Goal: Find contact information: Find contact information

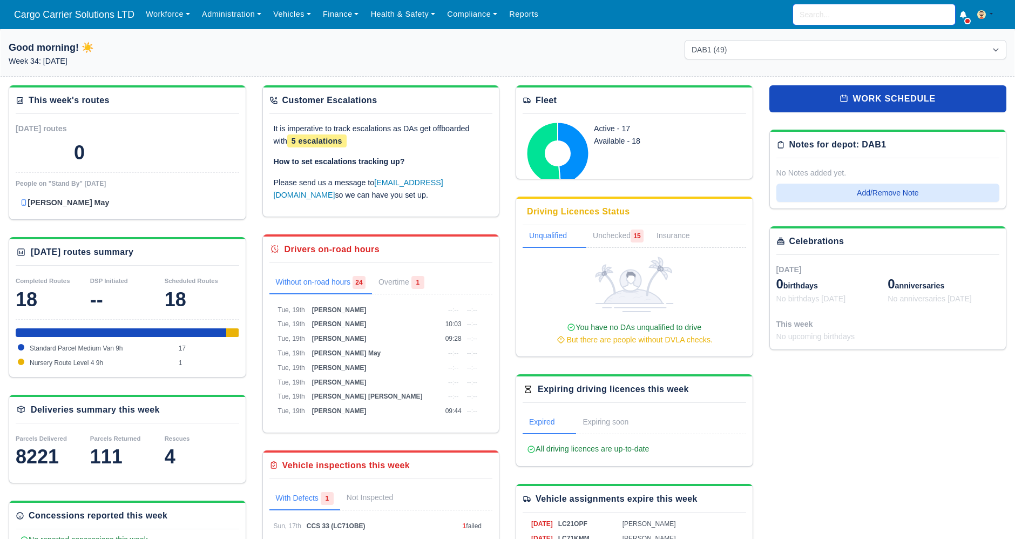
click at [830, 21] on input "search" at bounding box center [874, 14] width 162 height 21
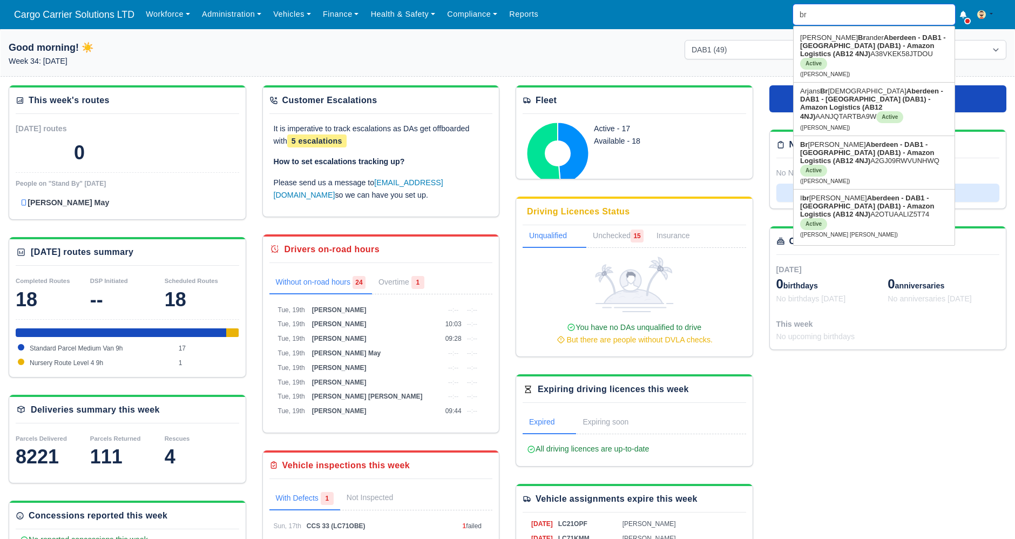
type input "bra"
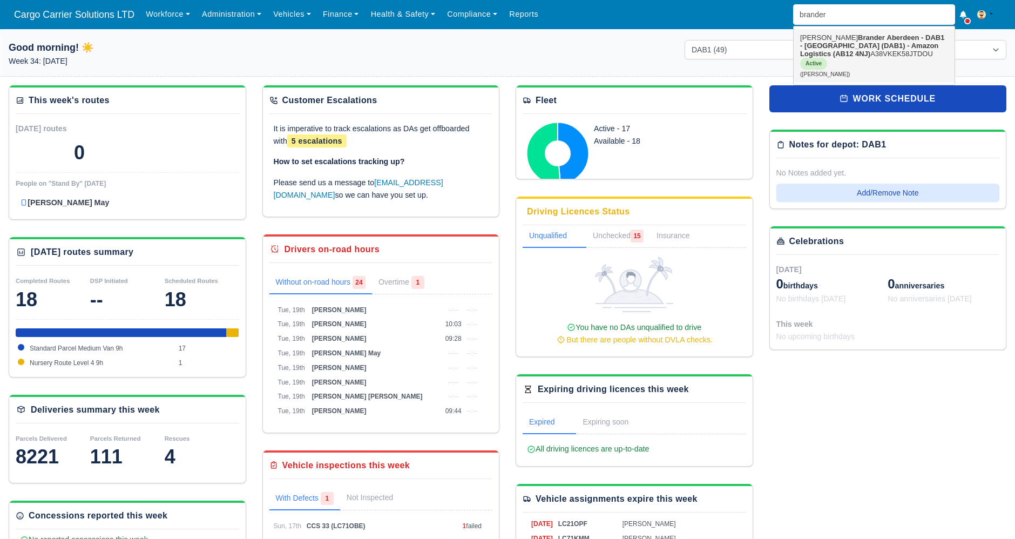
drag, startPoint x: 834, startPoint y: 30, endPoint x: 834, endPoint y: 43, distance: 13.0
click at [834, 43] on strong "Aberdeen - DAB1 - [GEOGRAPHIC_DATA] (DAB1) - Amazon Logistics (AB12 4NJ)" at bounding box center [872, 45] width 144 height 24
type input "[PERSON_NAME]"
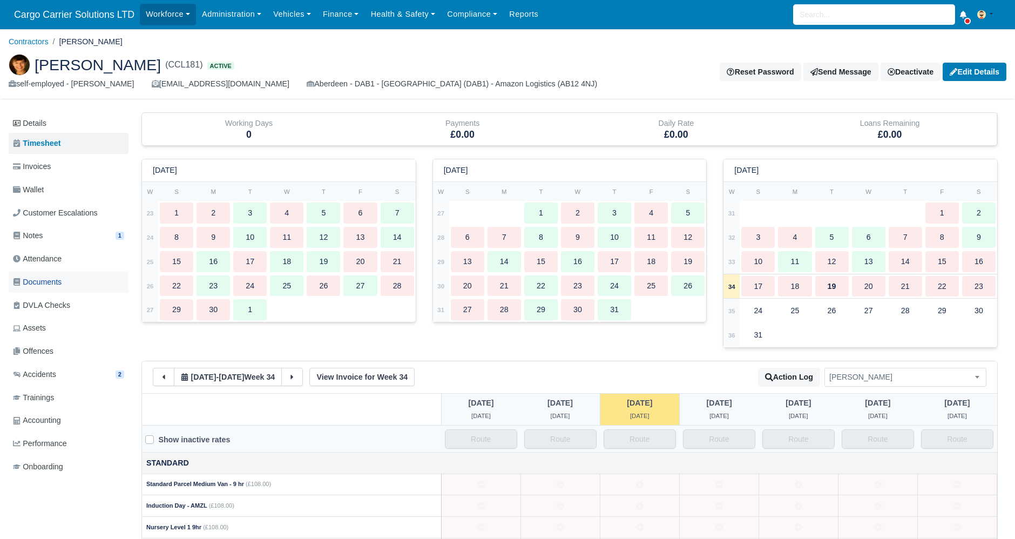
click at [46, 282] on span "Documents" at bounding box center [37, 282] width 49 height 12
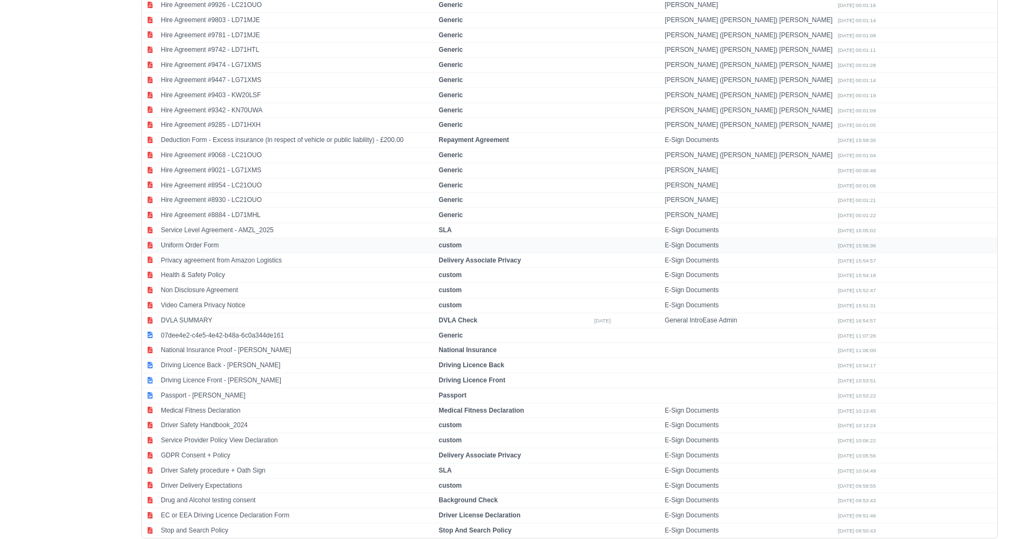
scroll to position [632, 0]
click at [227, 387] on td "Passport - [PERSON_NAME]" at bounding box center [297, 394] width 278 height 15
select select "passport"
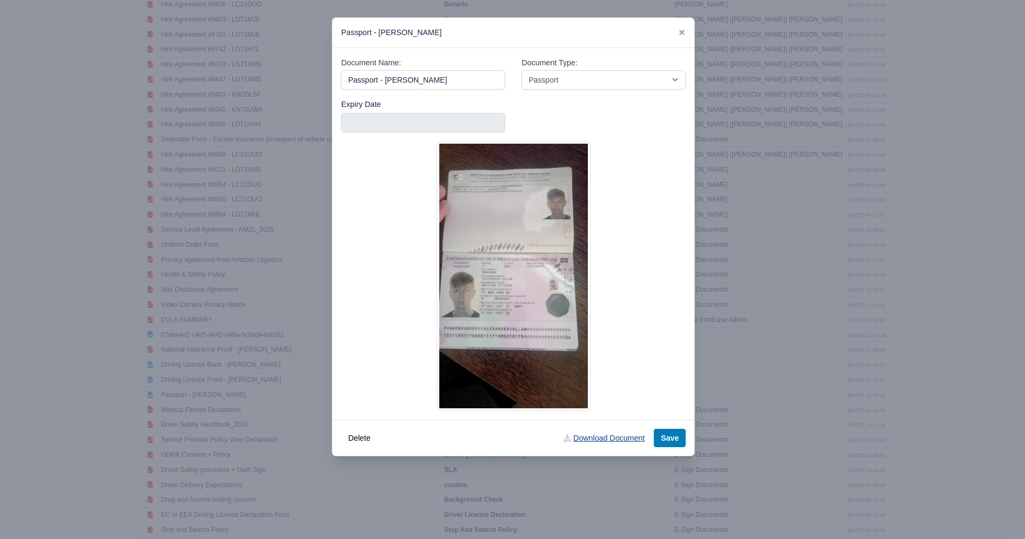
click at [592, 440] on link "Download Document" at bounding box center [603, 438] width 95 height 18
click at [682, 28] on link at bounding box center [682, 32] width 8 height 9
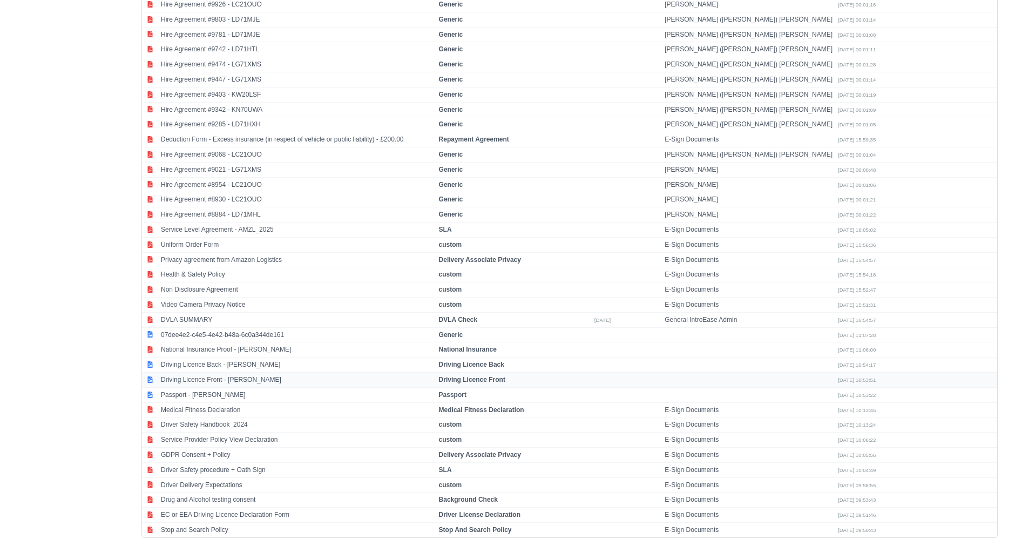
click at [201, 375] on td "Driving Licence Front - Alexander Brander" at bounding box center [297, 379] width 278 height 15
select select "driving-licence-front"
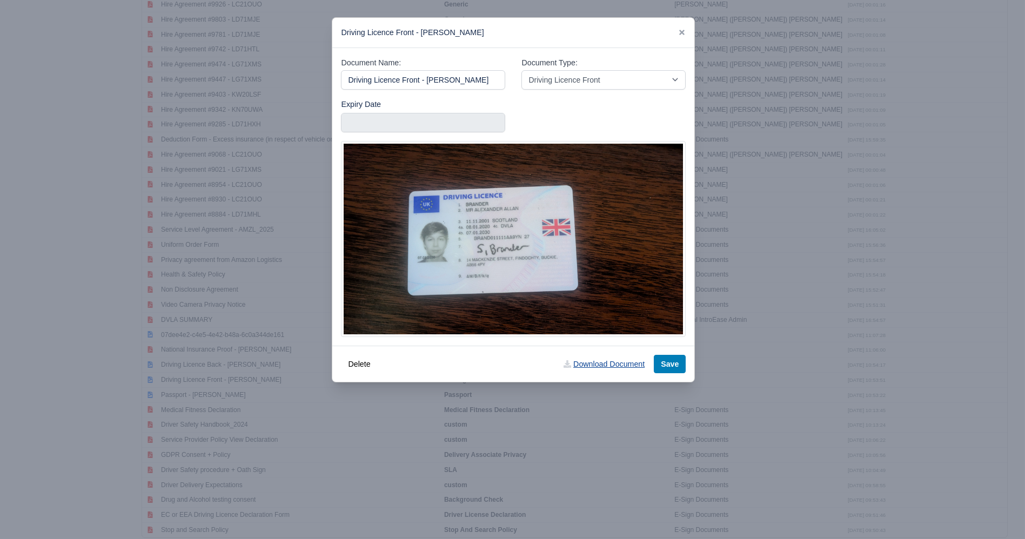
click at [608, 363] on link "Download Document" at bounding box center [603, 364] width 95 height 18
click at [685, 28] on link at bounding box center [682, 32] width 8 height 9
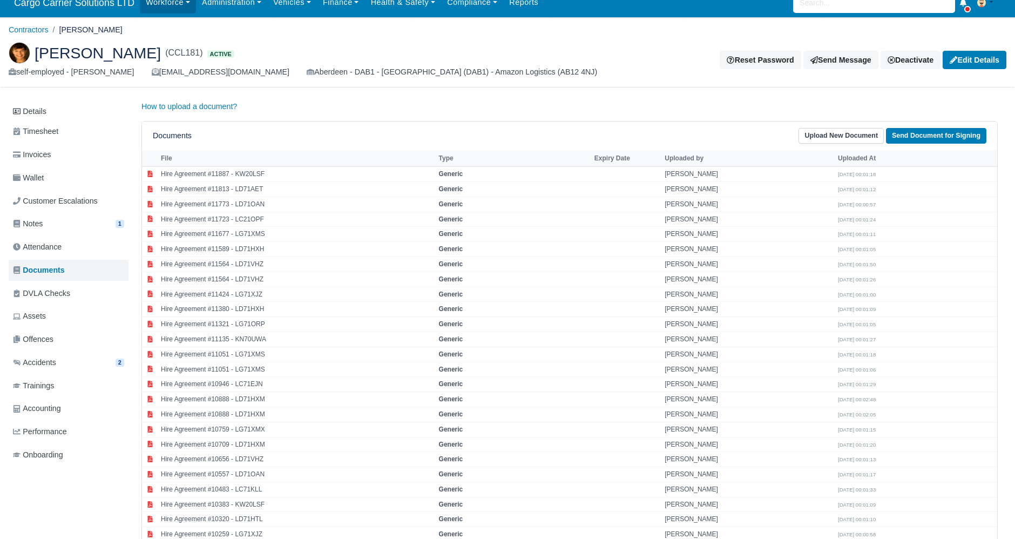
scroll to position [0, 0]
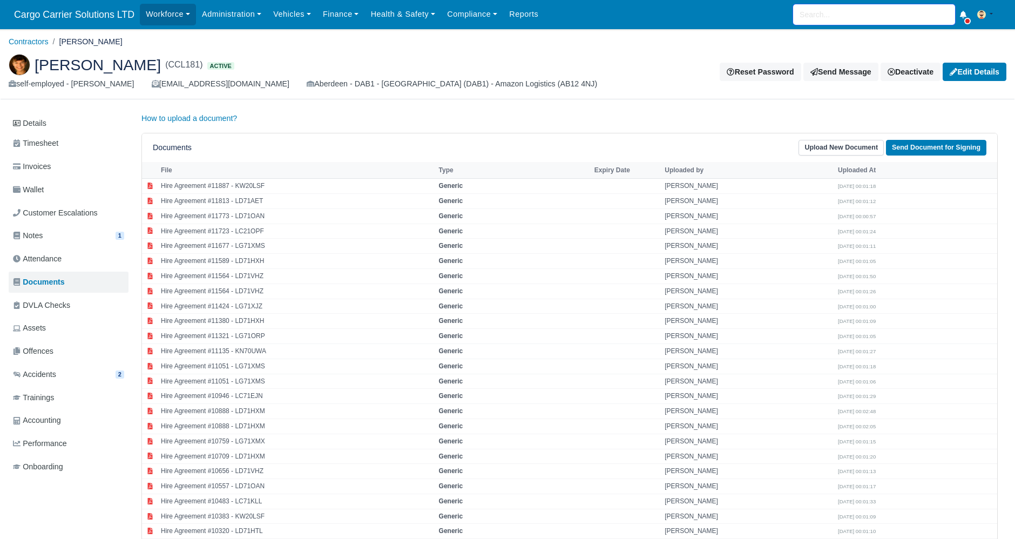
click at [819, 13] on input "search" at bounding box center [874, 14] width 162 height 21
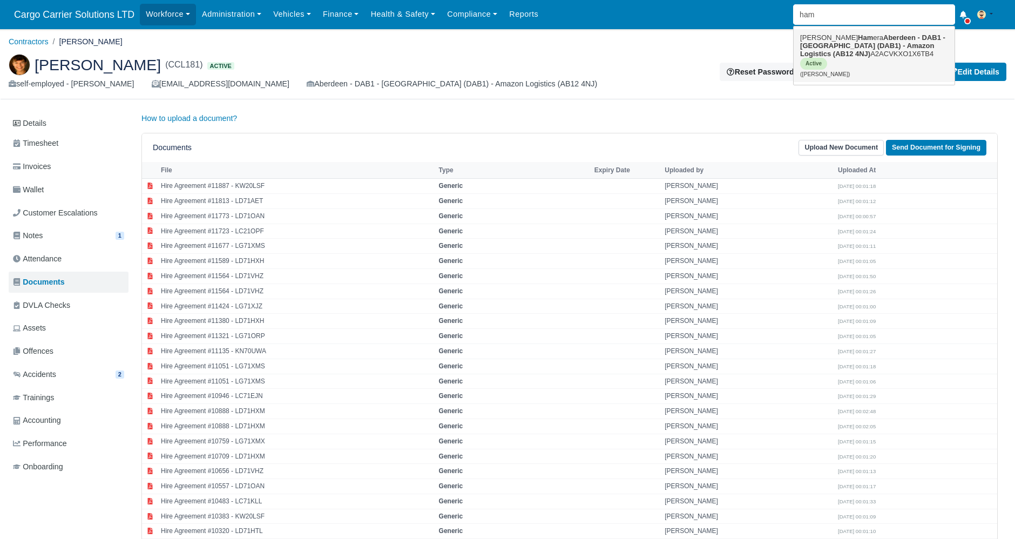
click at [843, 47] on strong "Aberdeen - DAB1 - [GEOGRAPHIC_DATA] (DAB1) - Amazon Logistics (AB12 4NJ)" at bounding box center [872, 45] width 145 height 24
type input "[PERSON_NAME]"
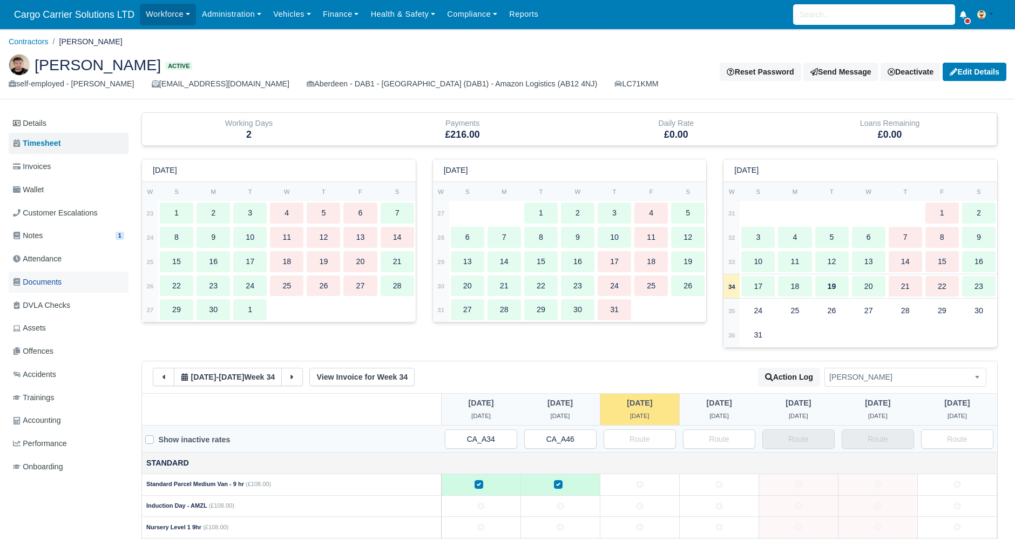
click at [40, 286] on span "Documents" at bounding box center [37, 282] width 49 height 12
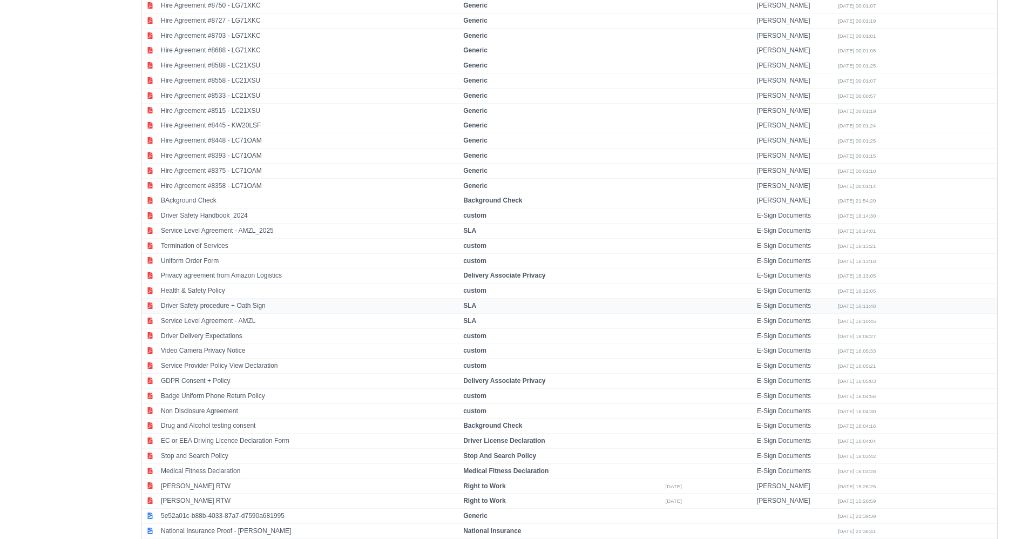
scroll to position [1553, 0]
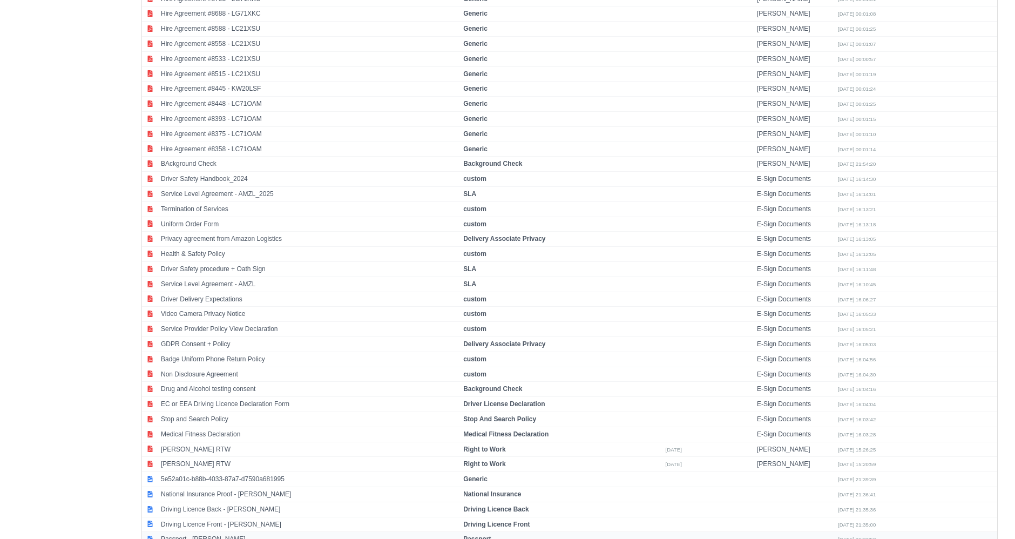
click at [231, 532] on td "Passport - [PERSON_NAME]" at bounding box center [309, 539] width 302 height 15
select select "passport"
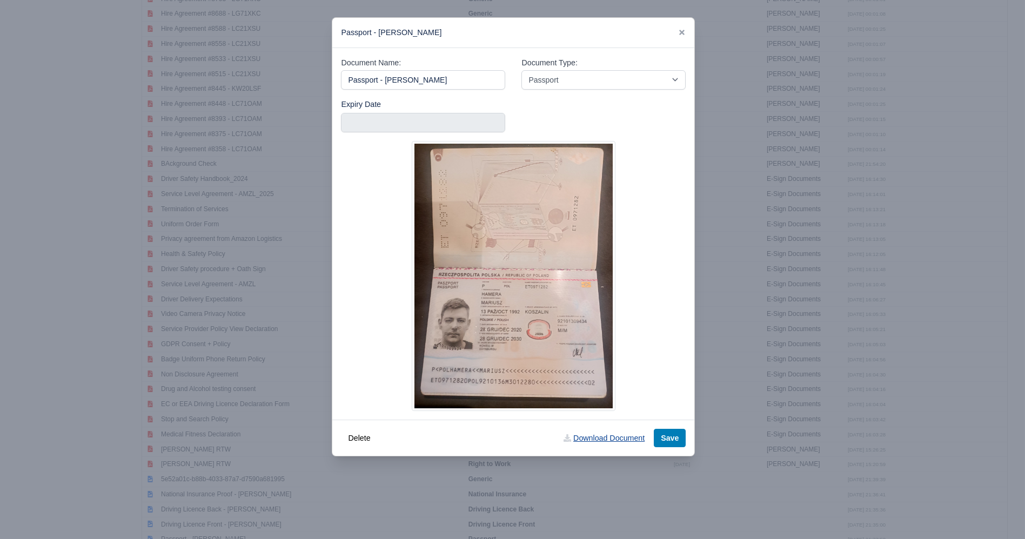
click at [589, 442] on link "Download Document" at bounding box center [603, 438] width 95 height 18
click at [682, 30] on icon at bounding box center [682, 33] width 8 height 8
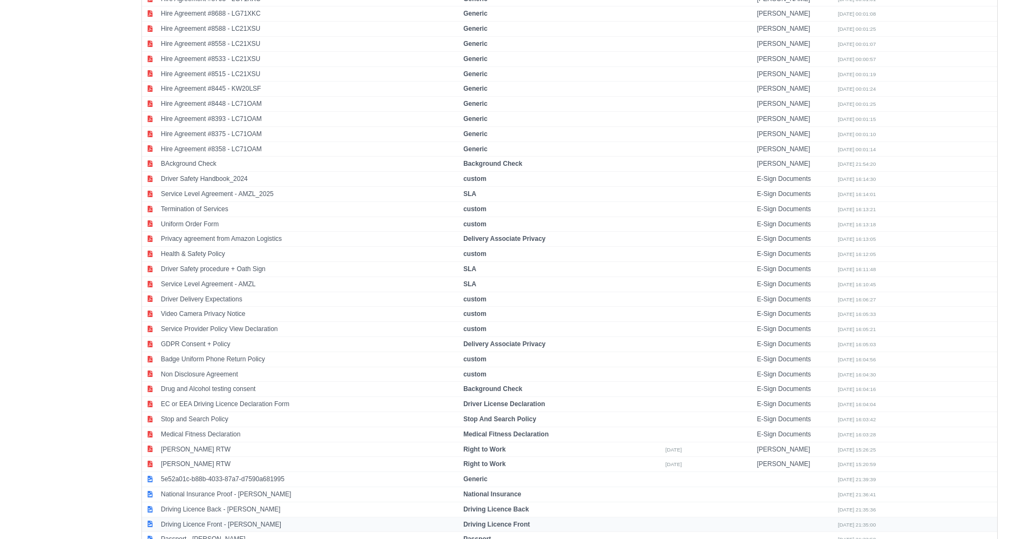
click at [213, 517] on td "Driving Licence Front - Mariusz Hamera" at bounding box center [309, 524] width 302 height 15
select select "driving-licence-front"
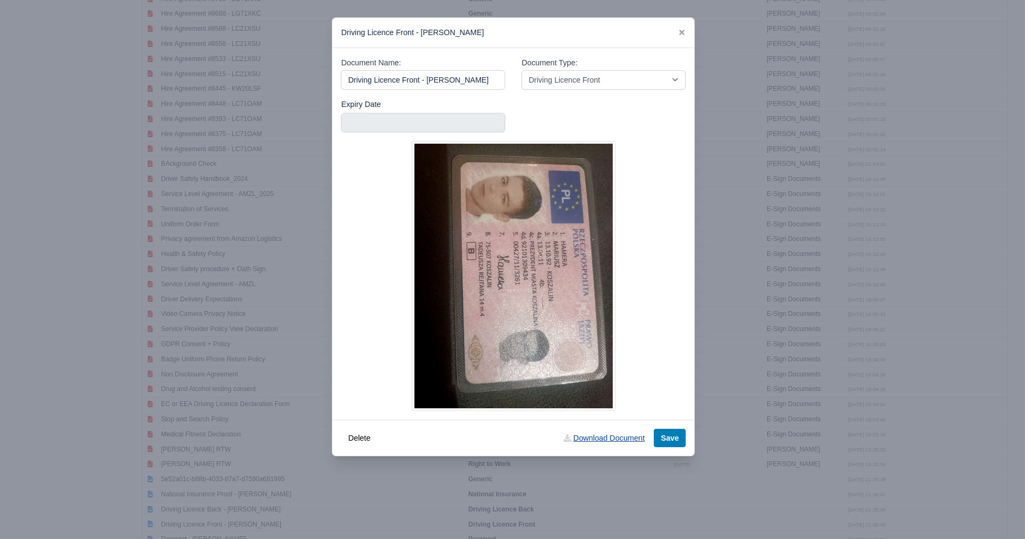
click at [616, 436] on link "Download Document" at bounding box center [603, 438] width 95 height 18
click at [681, 34] on icon at bounding box center [681, 32] width 5 height 5
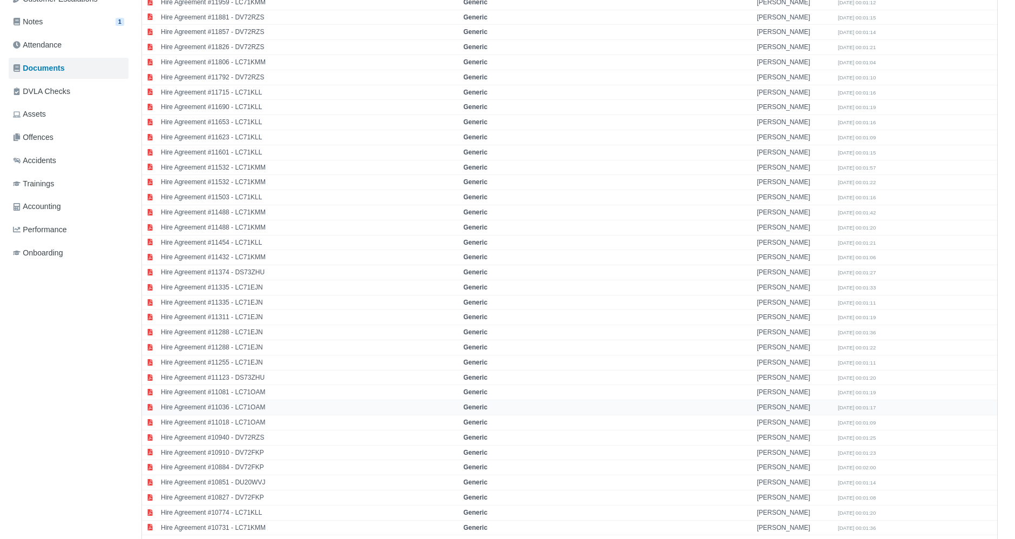
scroll to position [0, 0]
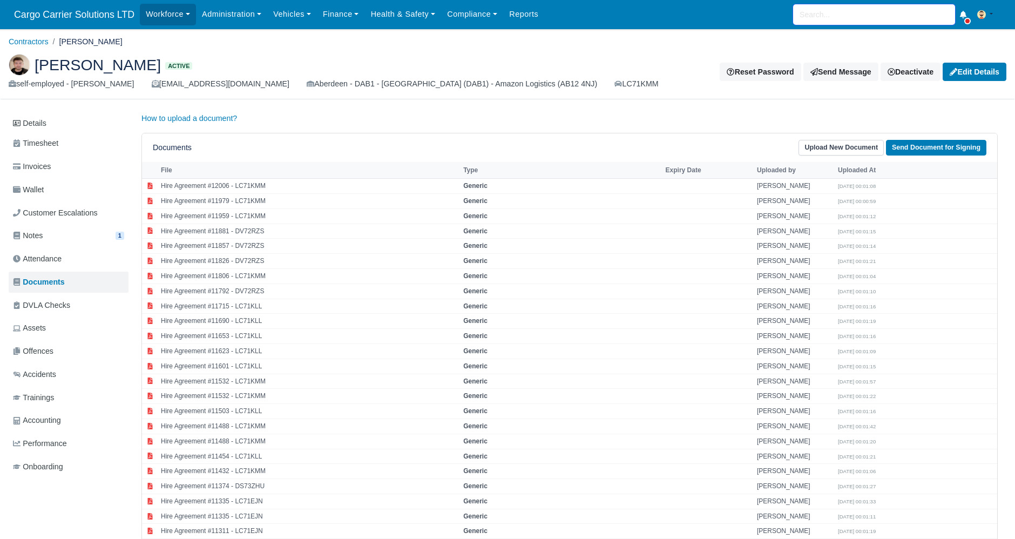
click at [823, 6] on input "search" at bounding box center [874, 14] width 162 height 21
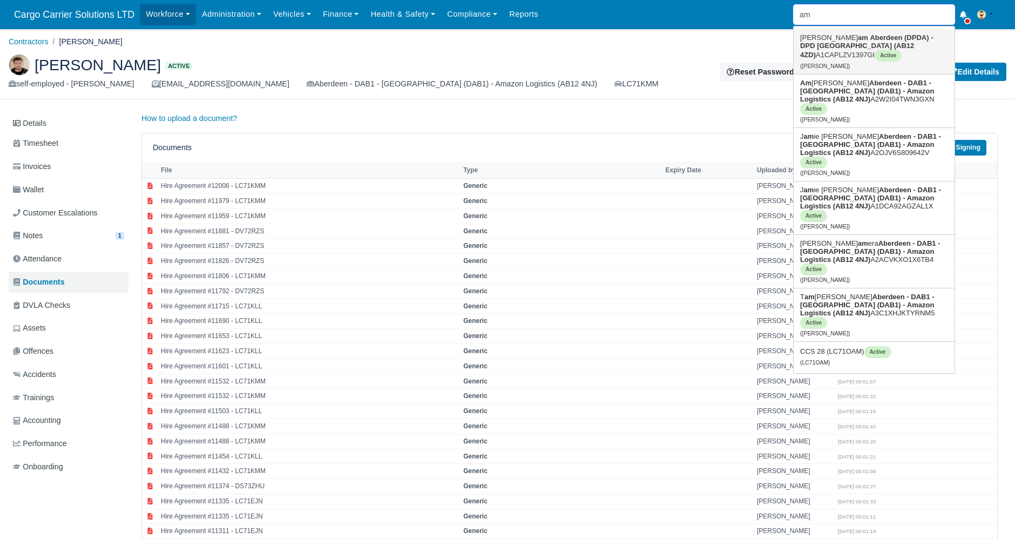
type input "amA"
type input "amAnda Johnston"
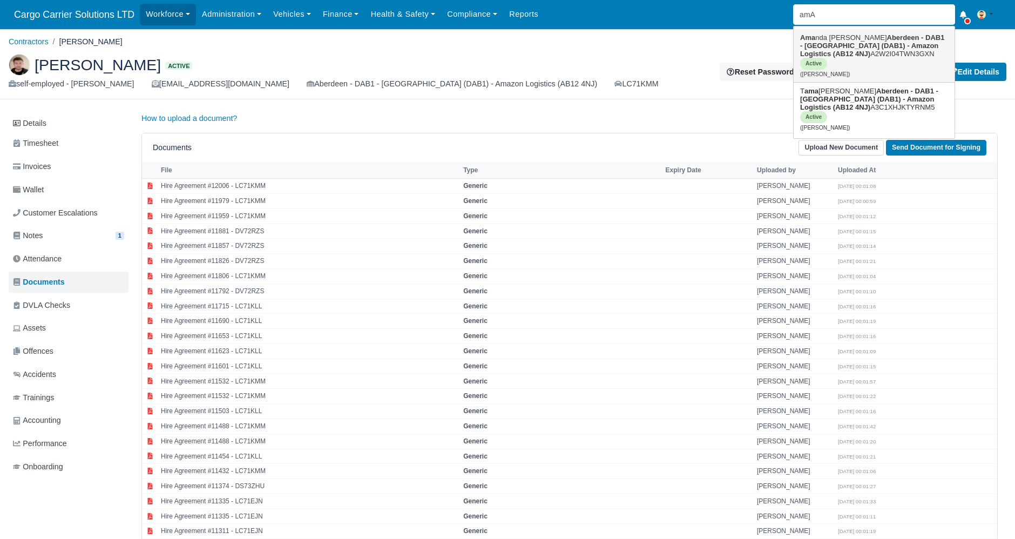
click at [839, 45] on strong "Aberdeen - DAB1 - [GEOGRAPHIC_DATA] (DAB1) - Amazon Logistics (AB12 4NJ)" at bounding box center [872, 45] width 144 height 24
type input "[PERSON_NAME]"
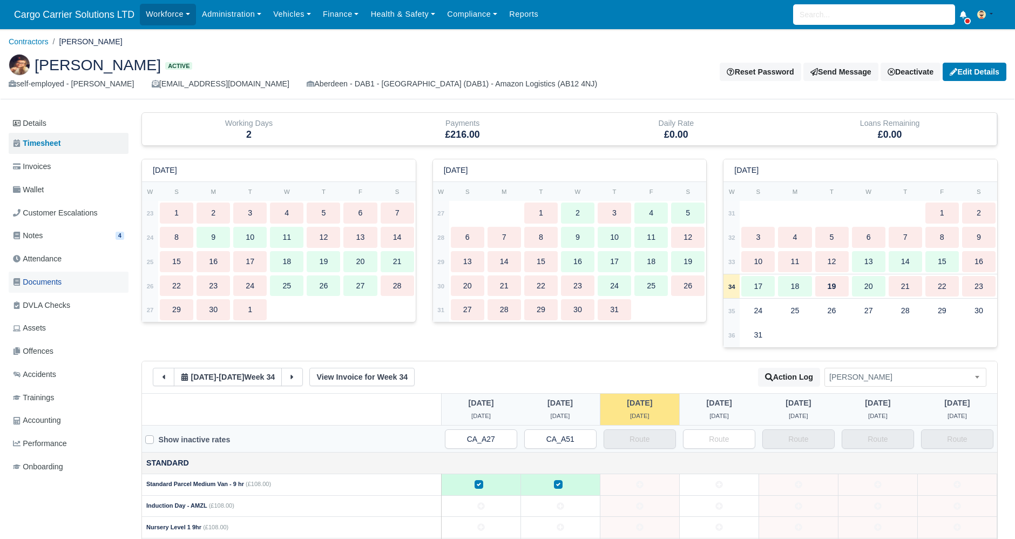
click at [59, 282] on span "Documents" at bounding box center [37, 282] width 49 height 12
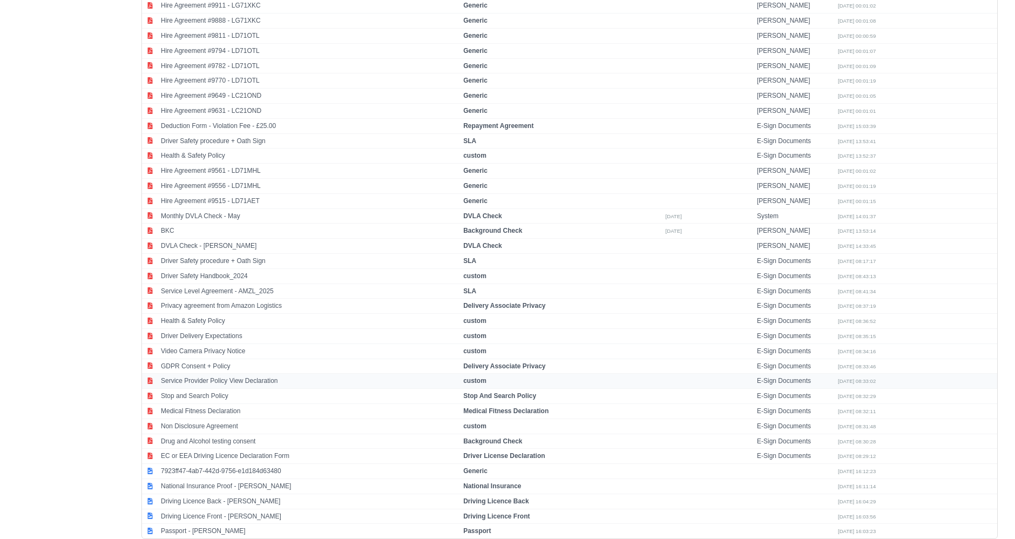
scroll to position [676, 0]
click at [214, 508] on td "Driving Licence Front - Amanda Johnston" at bounding box center [309, 515] width 302 height 15
select select "driving-licence-front"
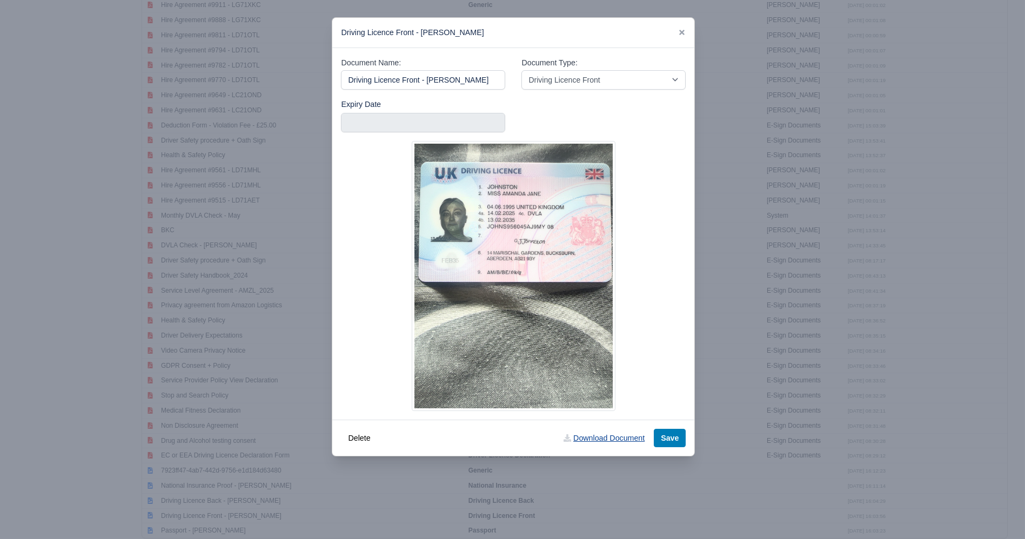
click at [621, 435] on link "Download Document" at bounding box center [603, 438] width 95 height 18
click at [688, 29] on div "Driving Licence Front - [PERSON_NAME]" at bounding box center [513, 33] width 362 height 30
click at [687, 29] on div "Driving Licence Front - [PERSON_NAME]" at bounding box center [513, 33] width 362 height 30
click at [683, 35] on icon at bounding box center [681, 32] width 5 height 5
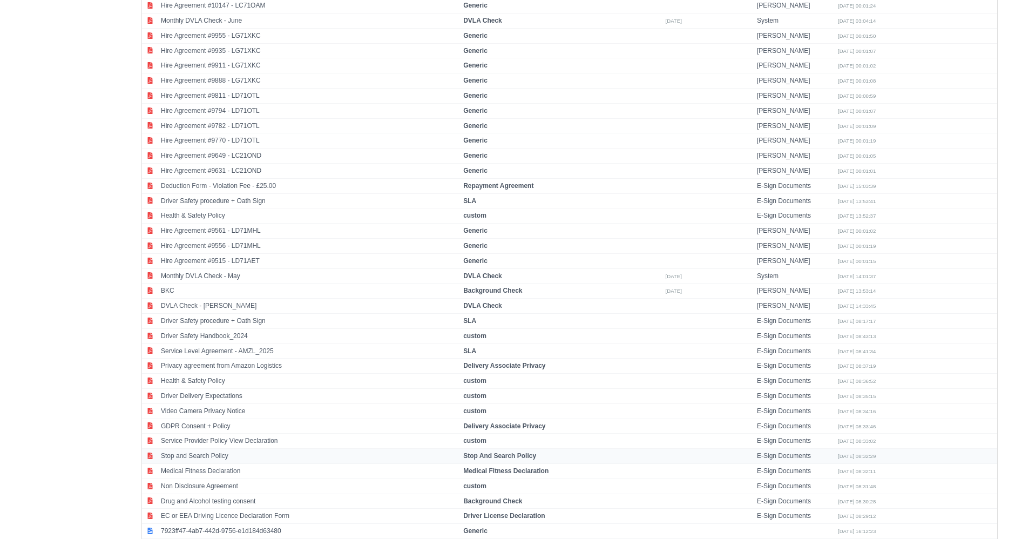
scroll to position [576, 0]
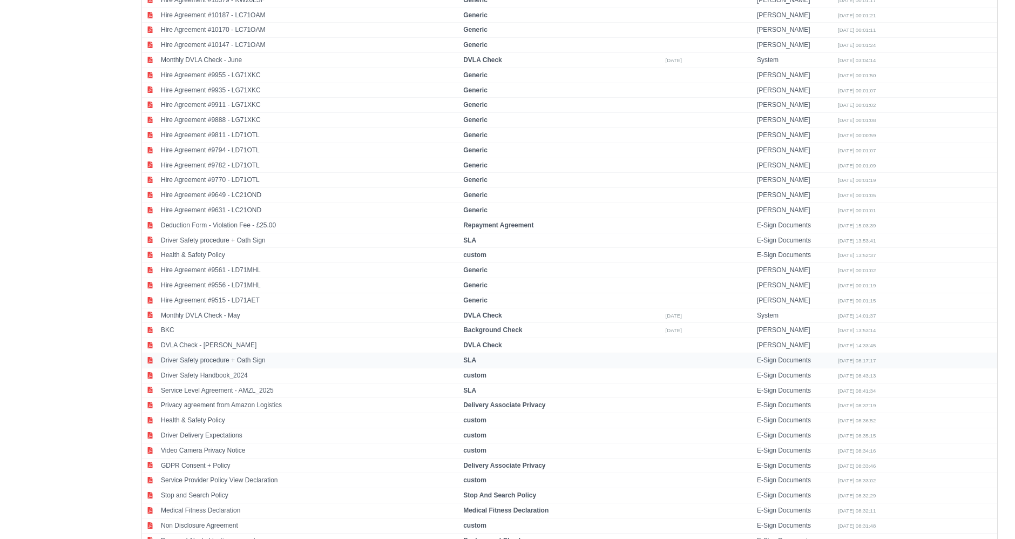
click at [199, 353] on td "Driver Safety procedure + Oath Sign" at bounding box center [309, 360] width 302 height 15
select select "sla"
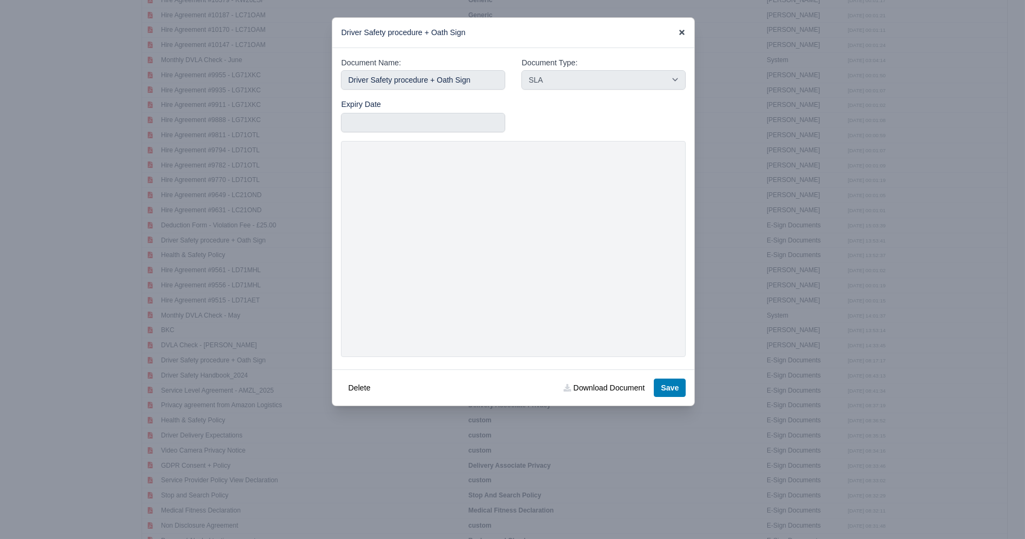
click at [679, 31] on icon at bounding box center [682, 33] width 8 height 8
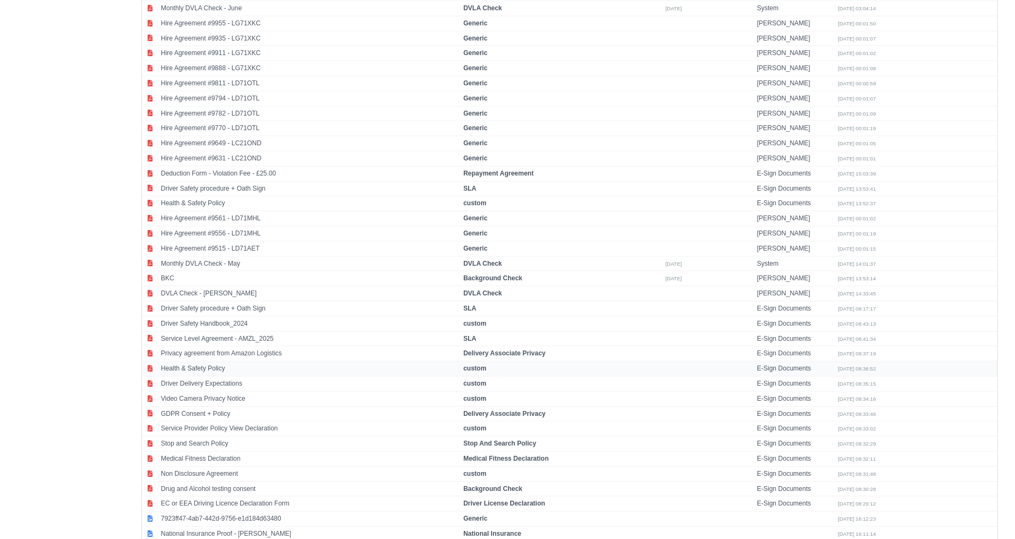
scroll to position [676, 0]
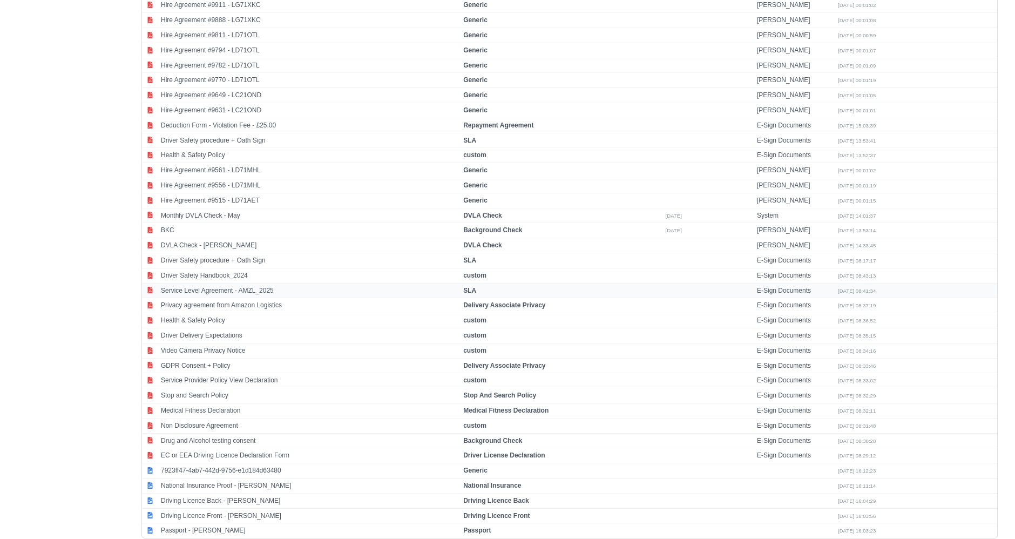
click at [293, 283] on td "Service Level Agreement - AMZL_2025" at bounding box center [309, 290] width 302 height 15
select select "sla"
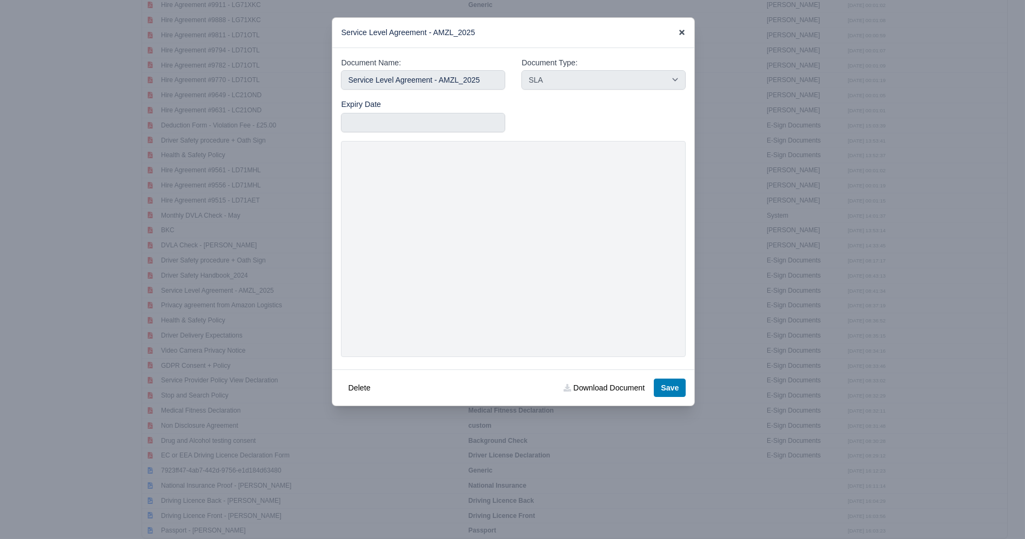
click at [682, 31] on icon at bounding box center [682, 33] width 8 height 8
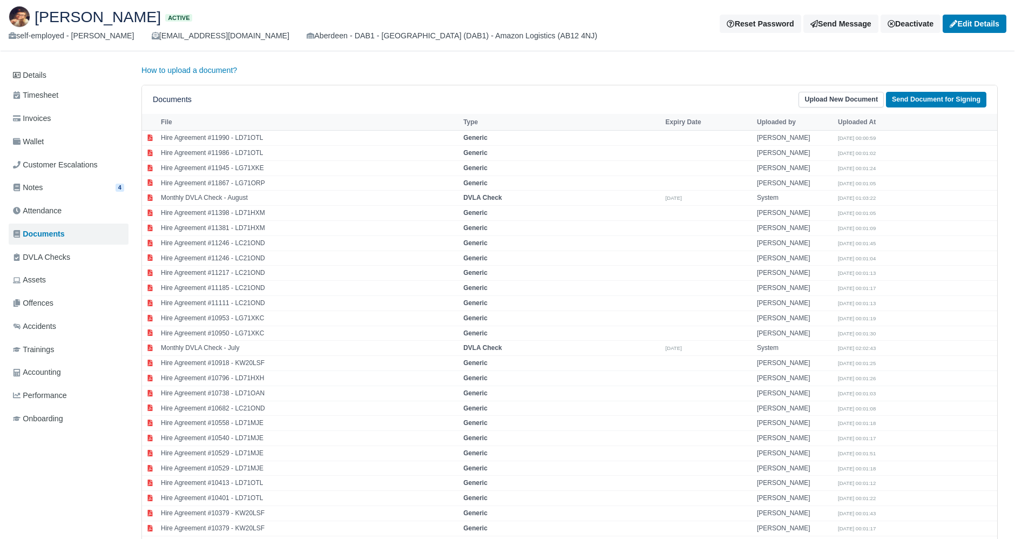
scroll to position [0, 0]
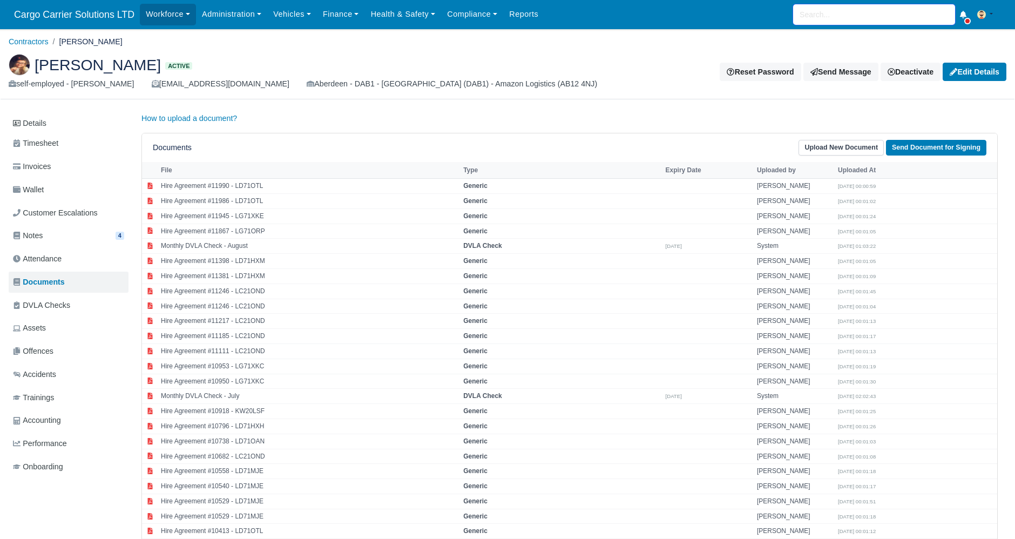
click at [847, 9] on input "search" at bounding box center [874, 14] width 162 height 21
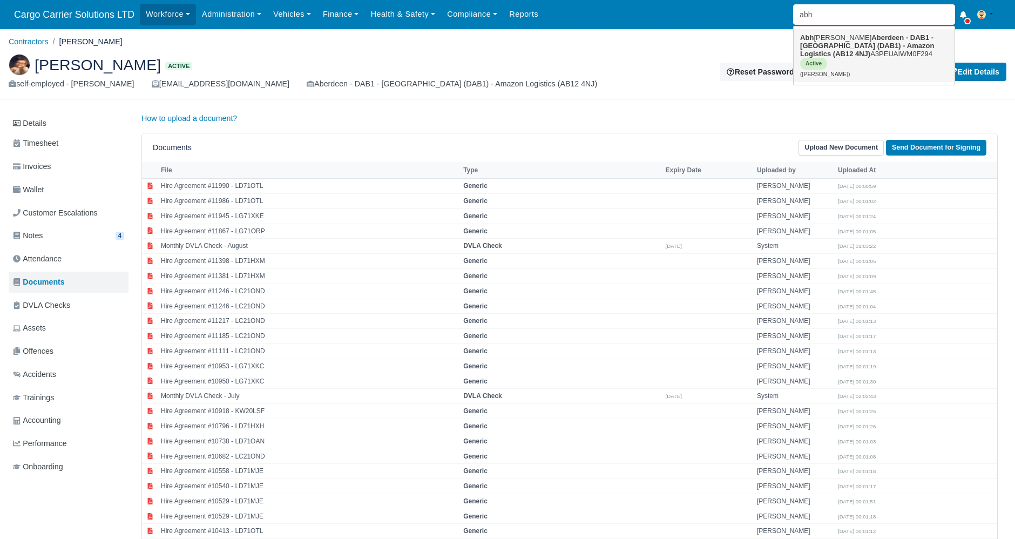
click at [858, 43] on strong "Aberdeen - DAB1 - [GEOGRAPHIC_DATA] (DAB1) - Amazon Logistics (AB12 4NJ)" at bounding box center [867, 45] width 134 height 24
type input "Abhishek Bhushan"
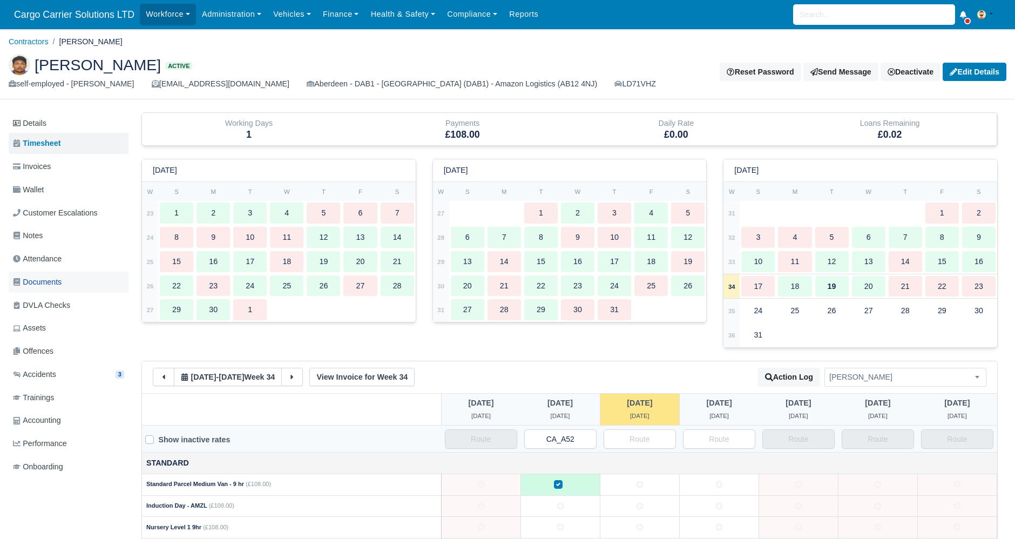
click at [58, 279] on span "Documents" at bounding box center [37, 282] width 49 height 12
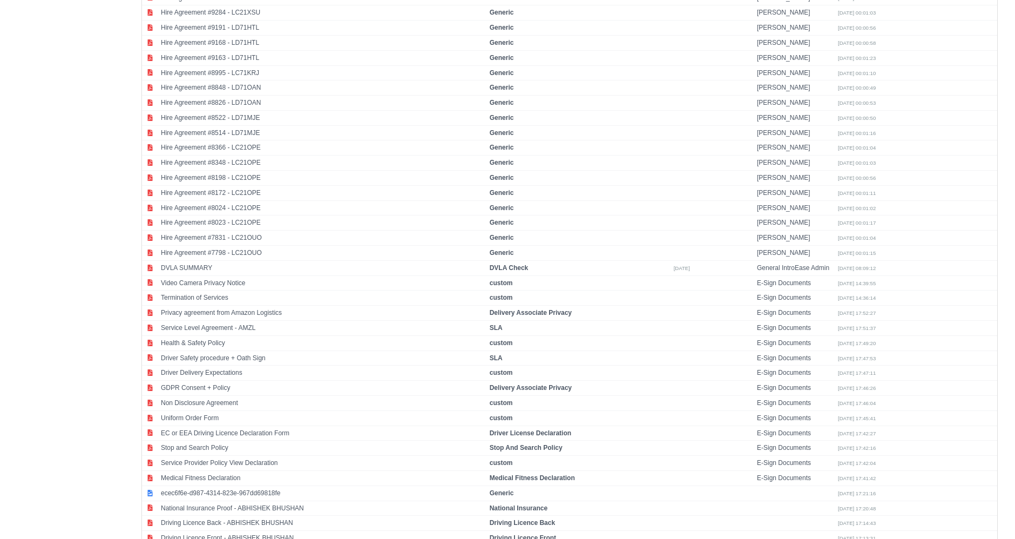
scroll to position [1360, 0]
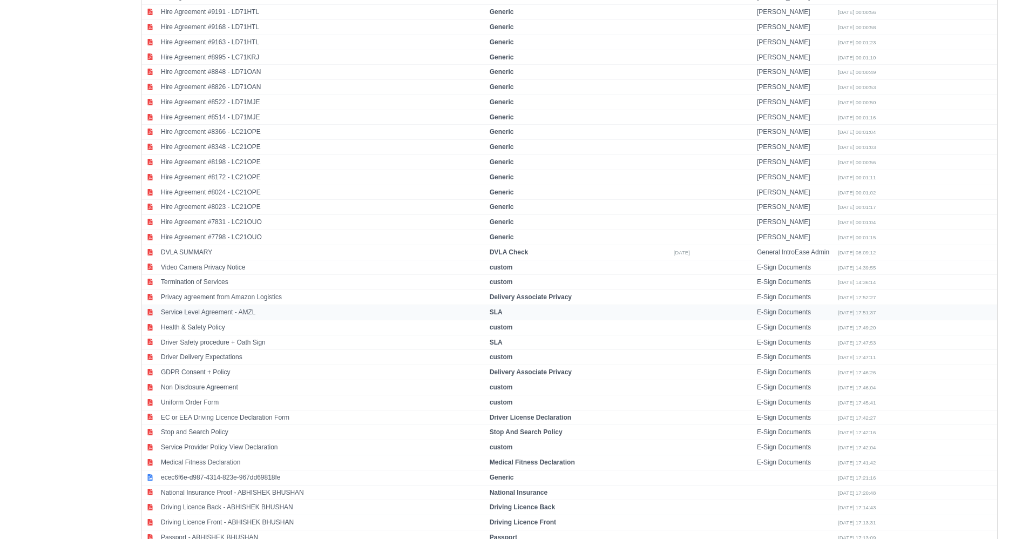
click at [214, 305] on td "Service Level Agreement - AMZL" at bounding box center [322, 312] width 329 height 15
select select "sla"
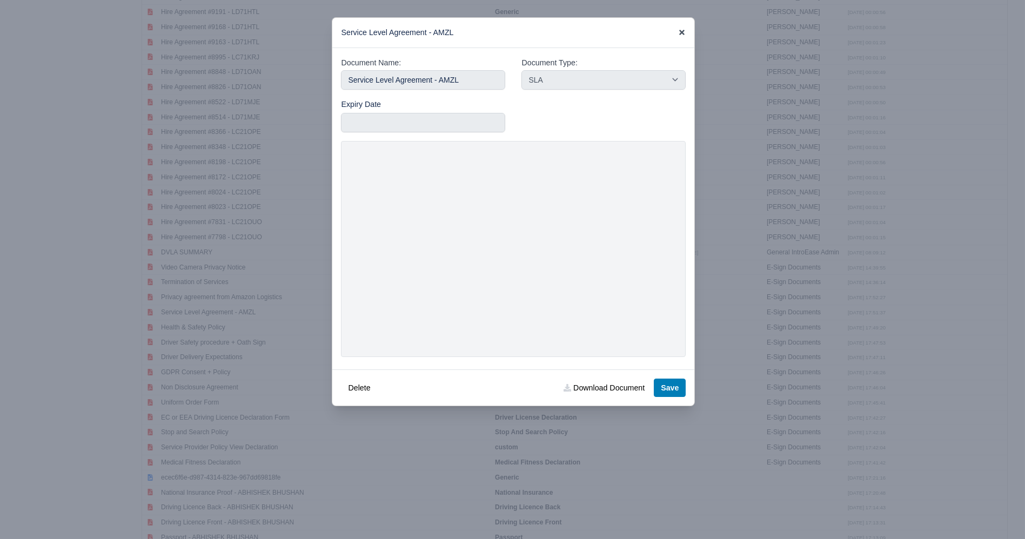
click at [681, 33] on icon at bounding box center [681, 32] width 5 height 5
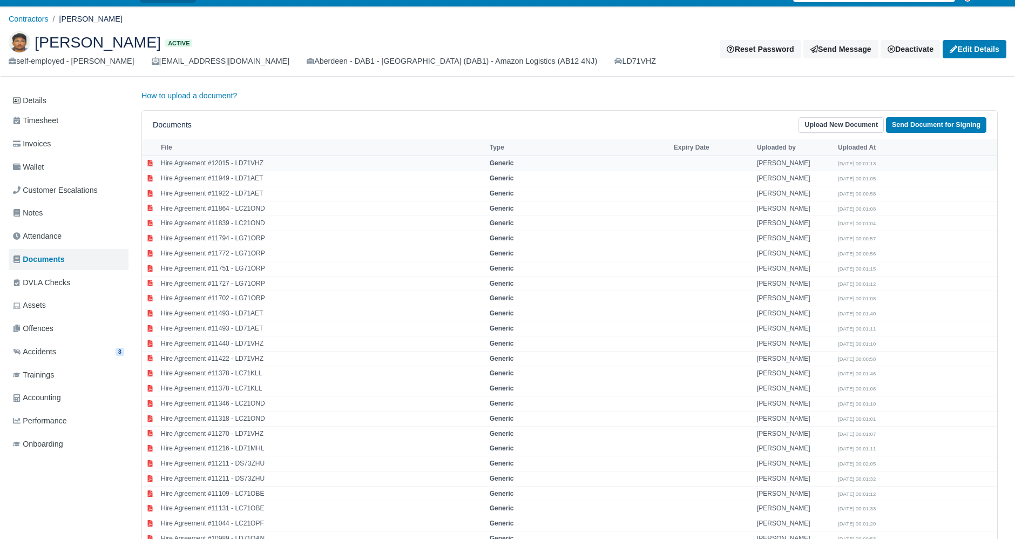
scroll to position [0, 0]
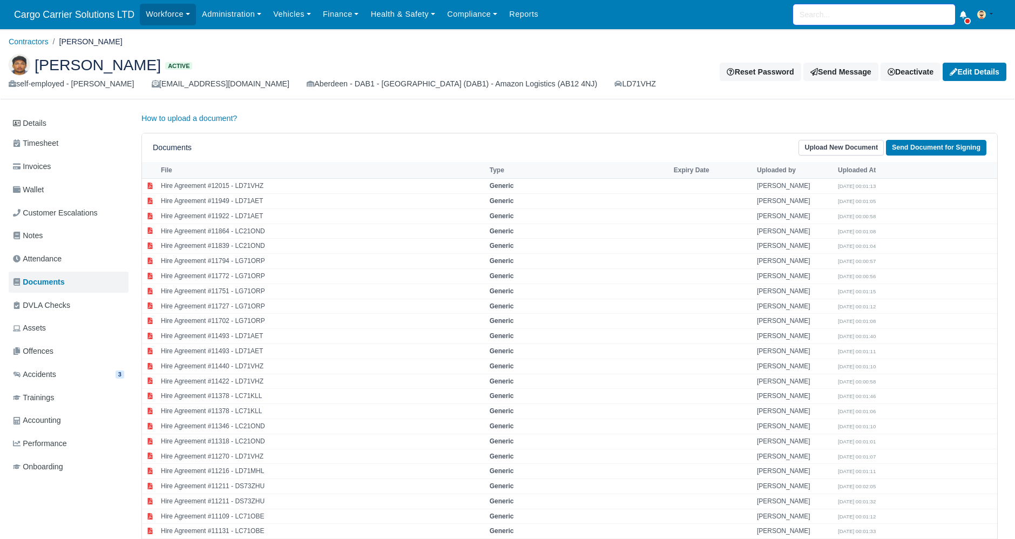
click at [828, 8] on input "search" at bounding box center [874, 14] width 162 height 21
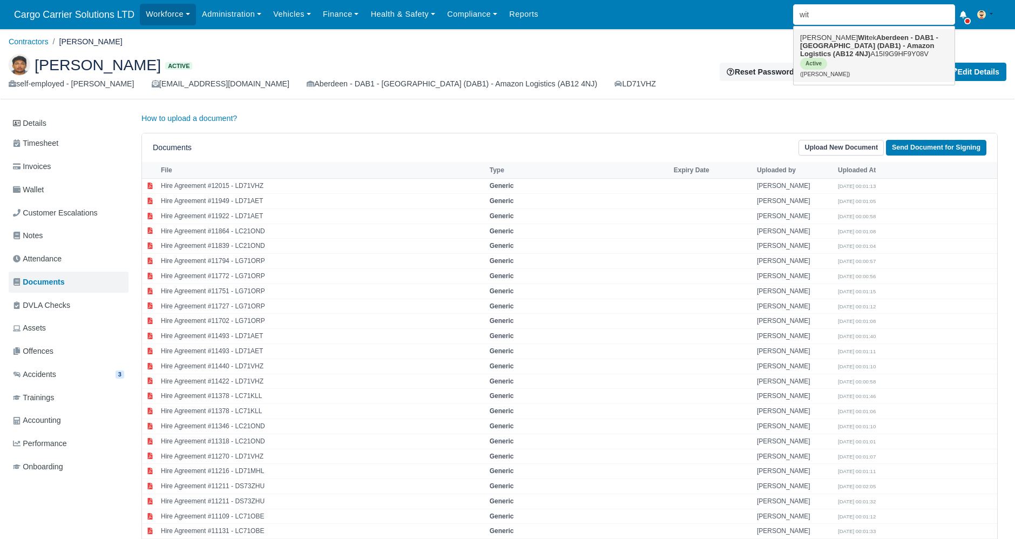
click at [832, 48] on strong "Aberdeen - DAB1 - [GEOGRAPHIC_DATA] (DAB1) - Amazon Logistics (AB12 4NJ)" at bounding box center [869, 45] width 138 height 24
type input "[PERSON_NAME]"
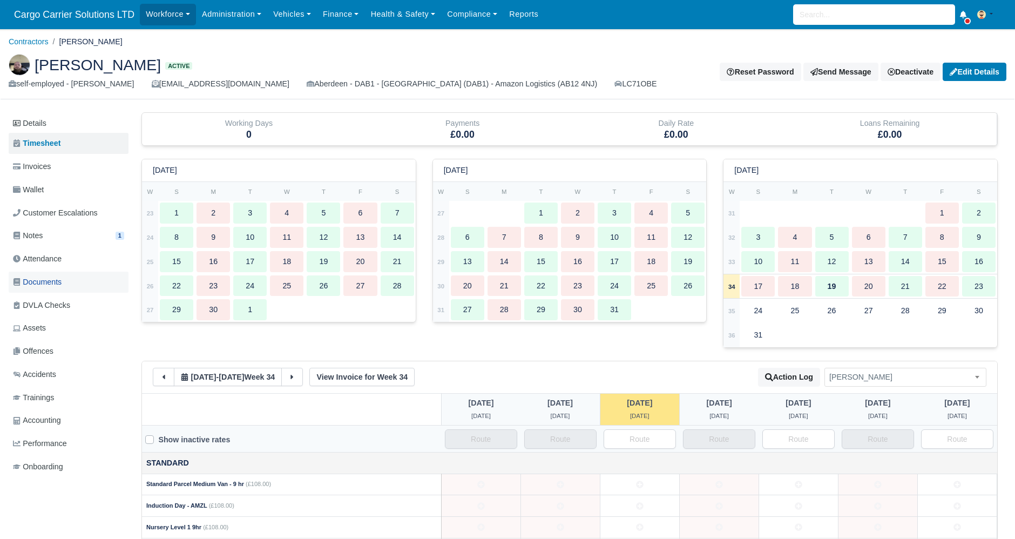
click at [36, 276] on span "Documents" at bounding box center [37, 282] width 49 height 12
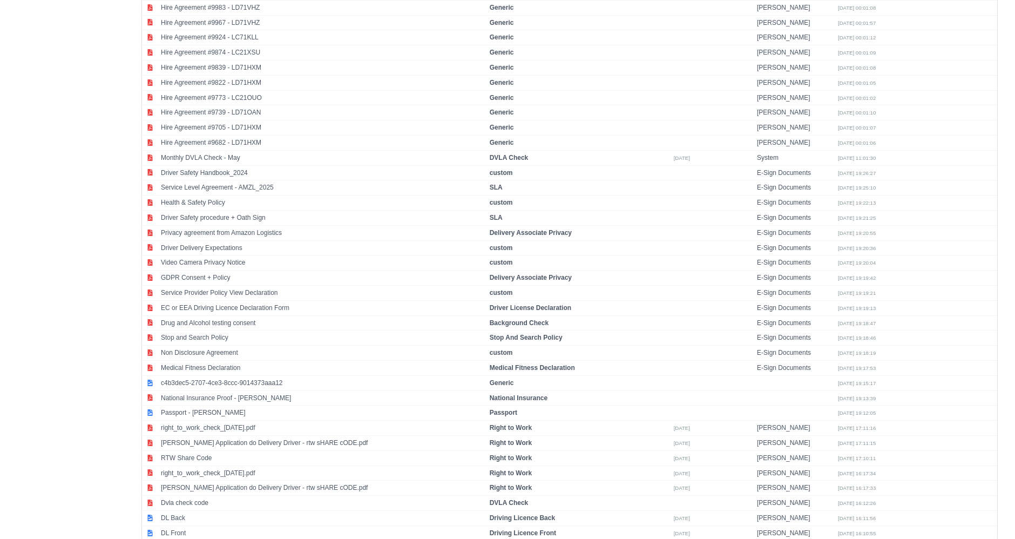
scroll to position [795, 0]
click at [280, 180] on td "Service Level Agreement - AMZL_2025" at bounding box center [322, 186] width 329 height 15
select select "sla"
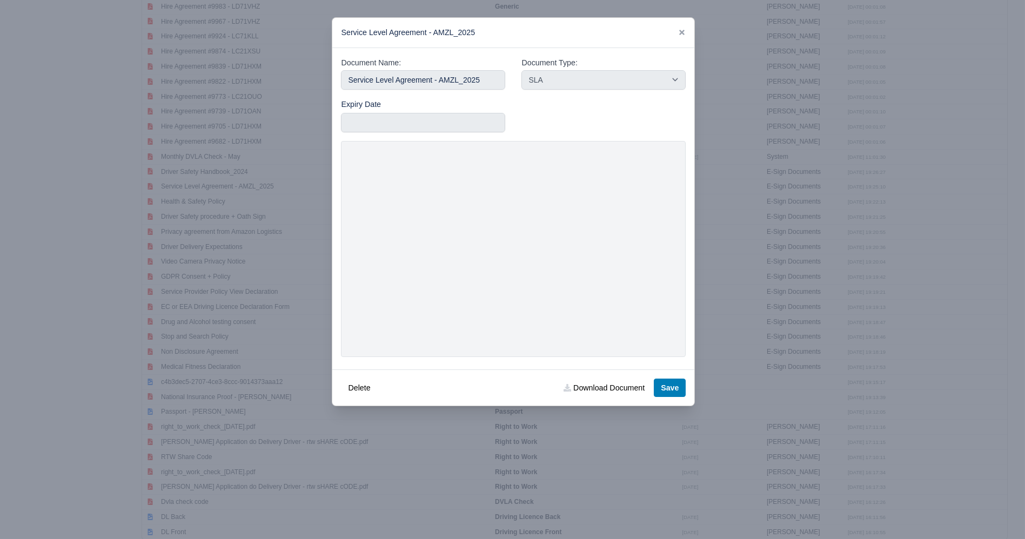
click at [271, 85] on div "​ Service Level Agreement - AMZL_2025 Document Name: Service Level Agreement - …" at bounding box center [512, 269] width 1025 height 539
click at [595, 389] on link "Download Document" at bounding box center [603, 388] width 95 height 18
click at [686, 35] on div "Service Level Agreement - AMZL_2025" at bounding box center [513, 33] width 362 height 30
click at [676, 33] on div "Service Level Agreement - AMZL_2025" at bounding box center [513, 33] width 362 height 30
click at [680, 33] on icon at bounding box center [681, 32] width 5 height 5
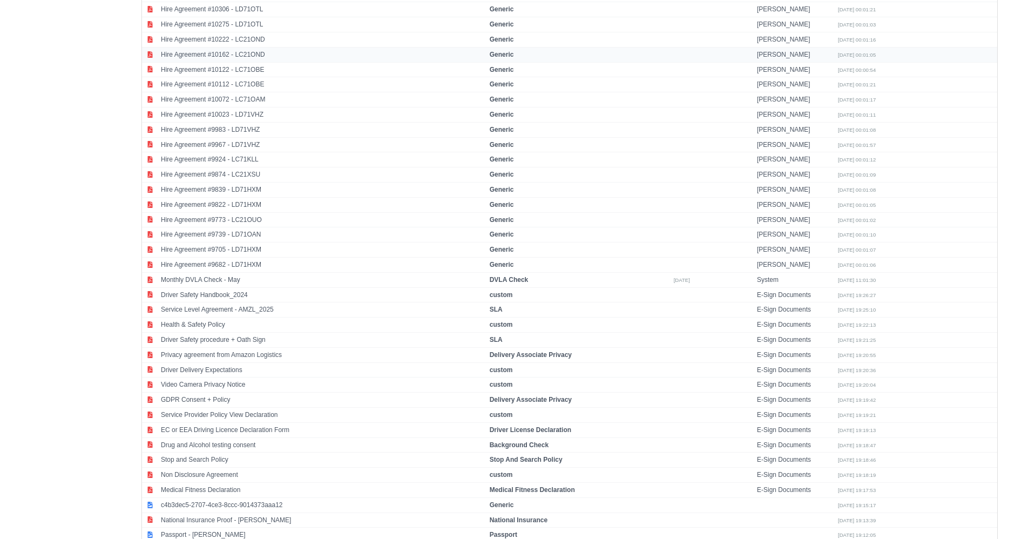
scroll to position [700, 0]
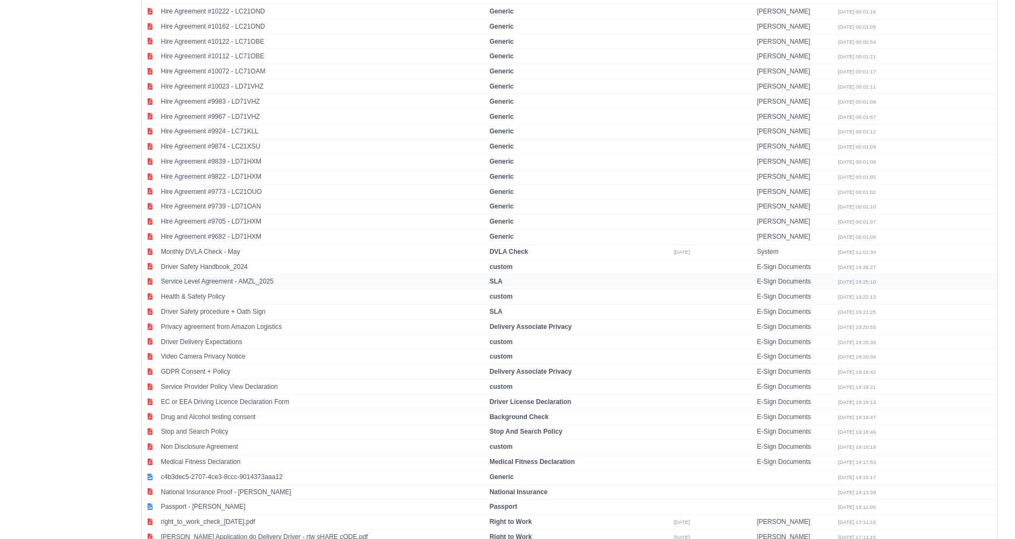
click at [263, 274] on td "Service Level Agreement - AMZL_2025" at bounding box center [322, 281] width 329 height 15
select select "sla"
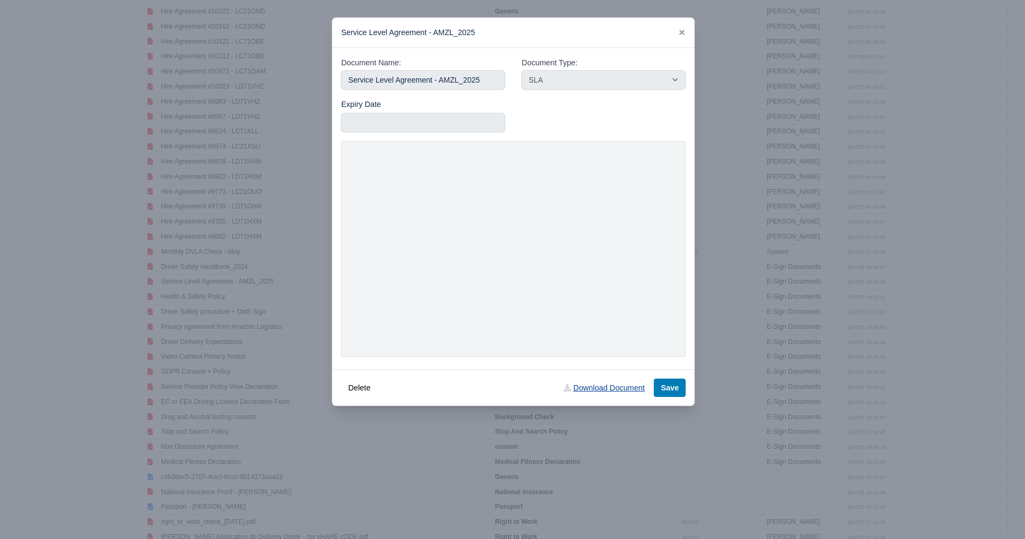
click at [612, 386] on link "Download Document" at bounding box center [603, 388] width 95 height 18
click at [684, 30] on icon at bounding box center [681, 32] width 5 height 5
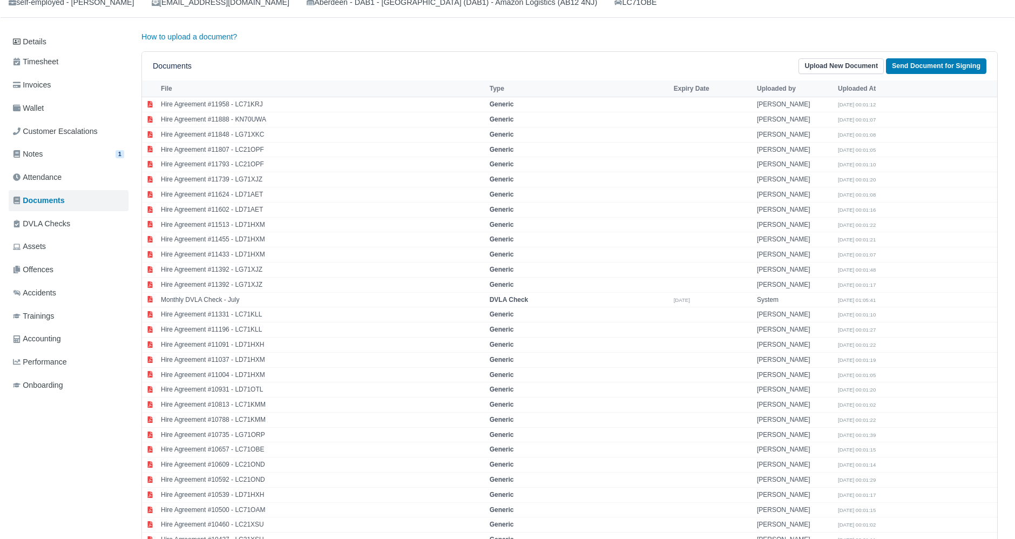
scroll to position [0, 0]
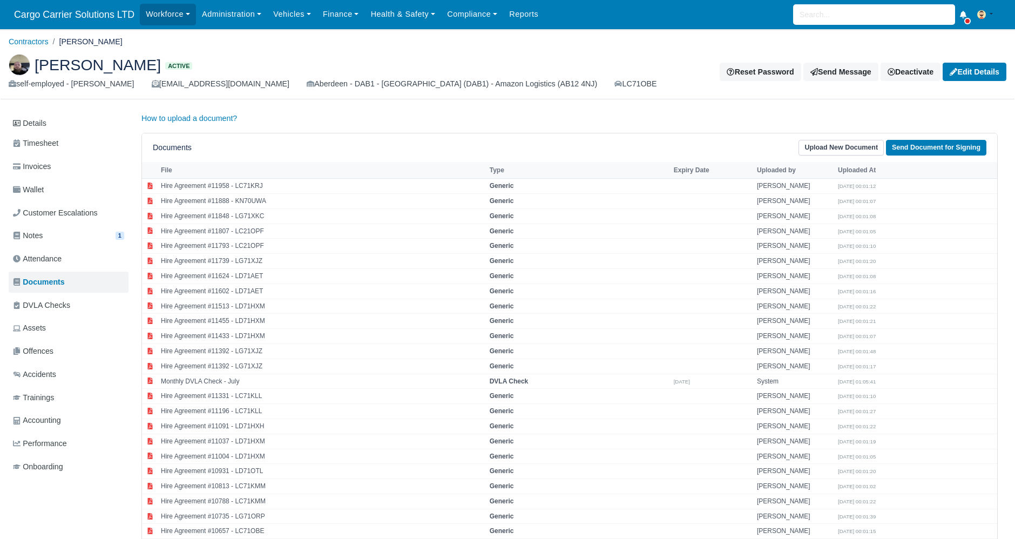
click at [859, 3] on div "Workforce Manpower Expiring Documents Leave Requests Daily Attendance Daily Tim…" at bounding box center [573, 14] width 867 height 29
click at [825, 22] on input "search" at bounding box center [874, 14] width 162 height 21
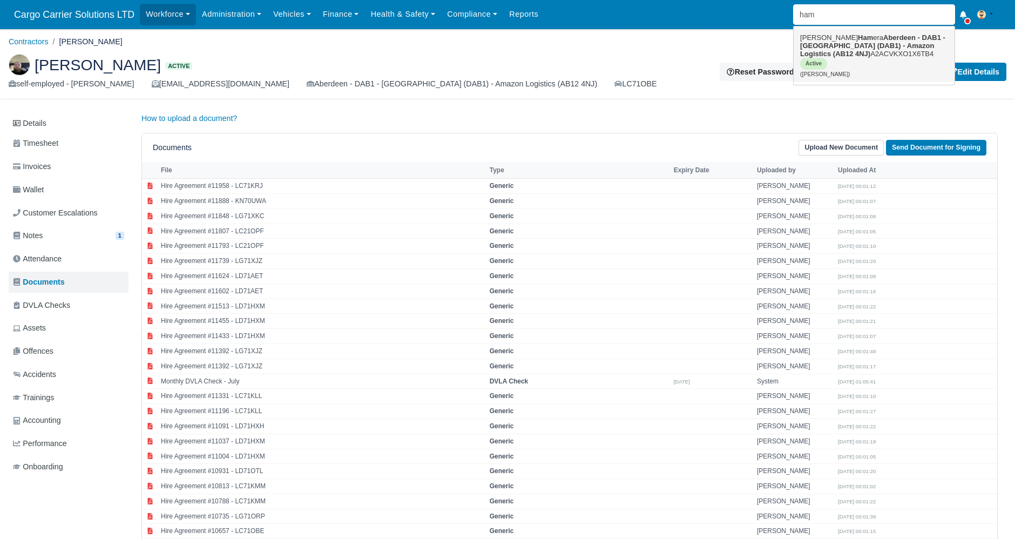
click at [858, 39] on strong "Ham" at bounding box center [865, 37] width 15 height 8
type input "[PERSON_NAME]"
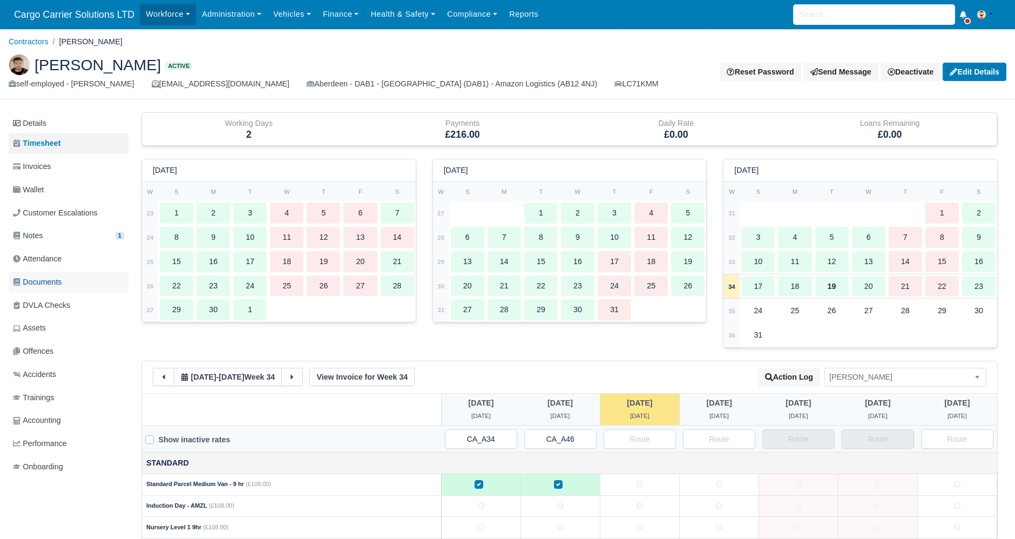
click at [56, 279] on span "Documents" at bounding box center [37, 282] width 49 height 12
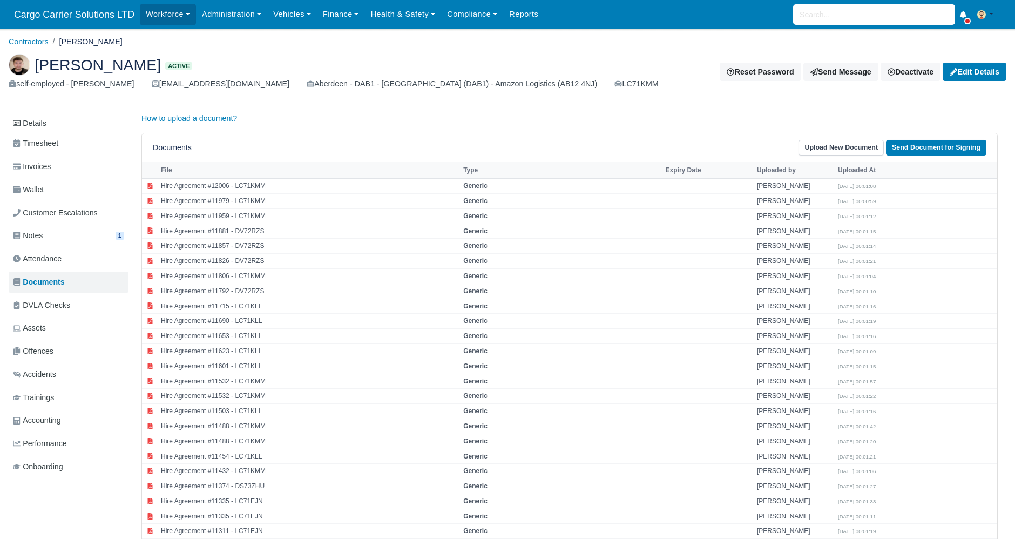
drag, startPoint x: 150, startPoint y: 64, endPoint x: 35, endPoint y: 69, distance: 114.6
click at [35, 69] on h2 "[PERSON_NAME] Active" at bounding box center [338, 65] width 659 height 22
copy span "[PERSON_NAME]"
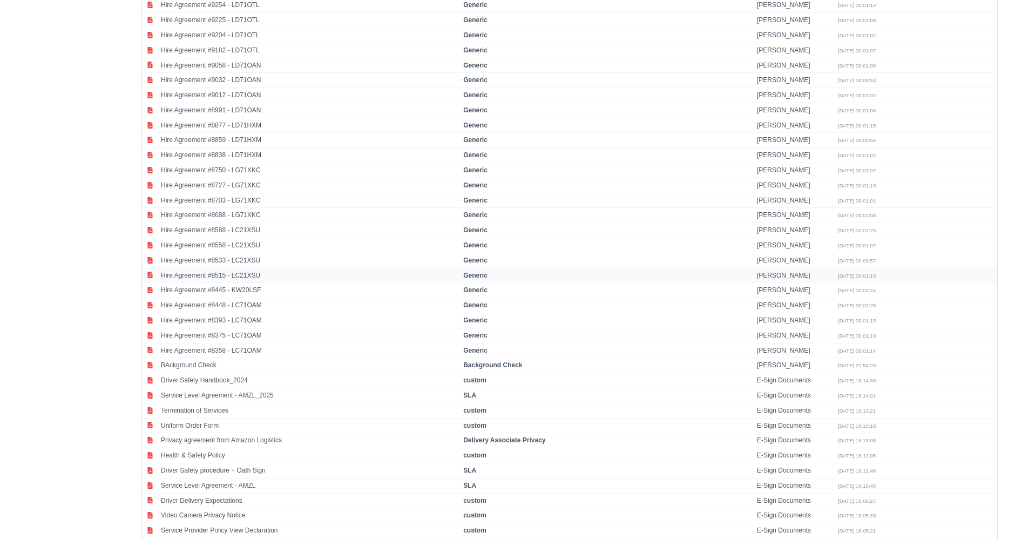
scroll to position [1400, 0]
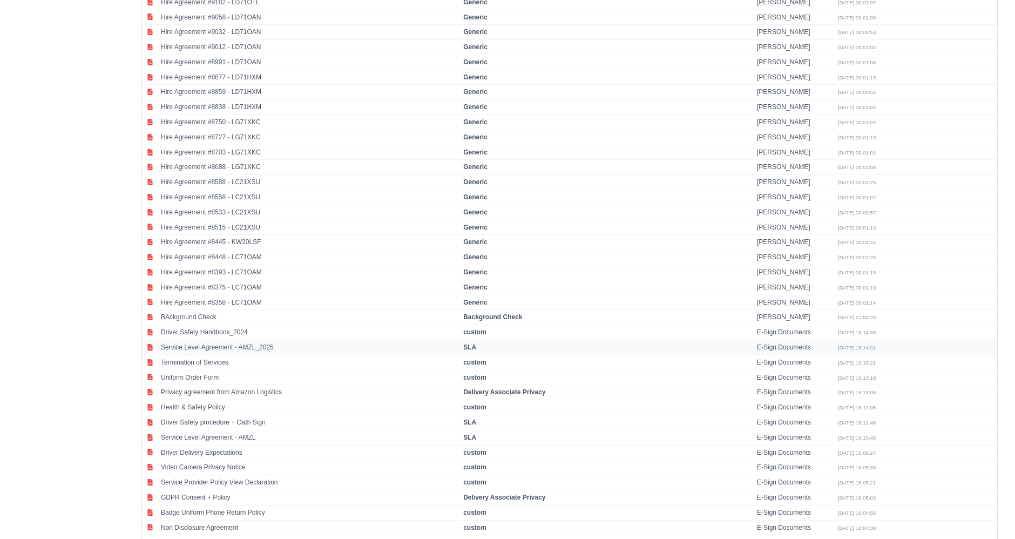
click at [265, 340] on td "Service Level Agreement - AMZL_2025" at bounding box center [309, 347] width 302 height 15
select select "sla"
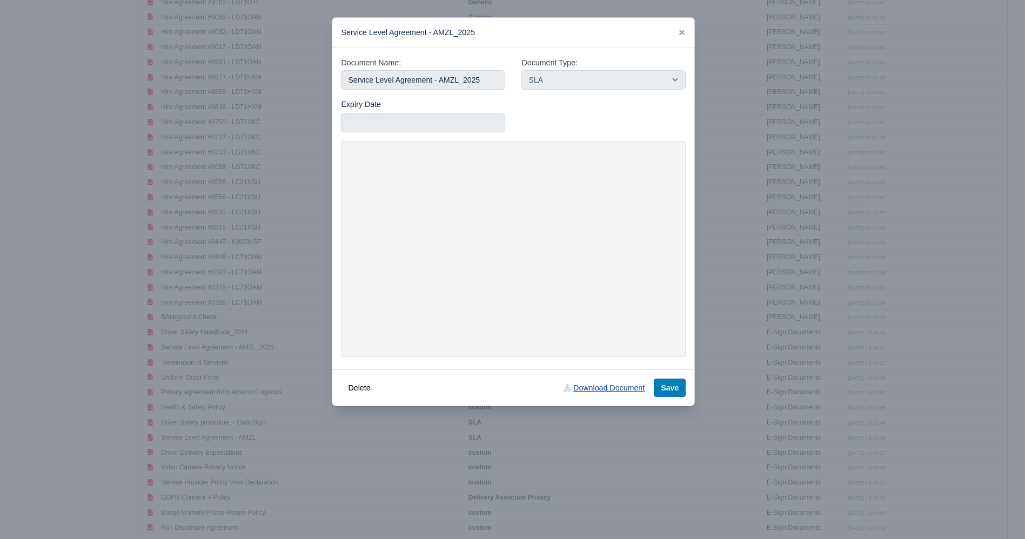
click at [583, 393] on link "Download Document" at bounding box center [603, 388] width 95 height 18
click at [683, 36] on icon at bounding box center [682, 33] width 8 height 8
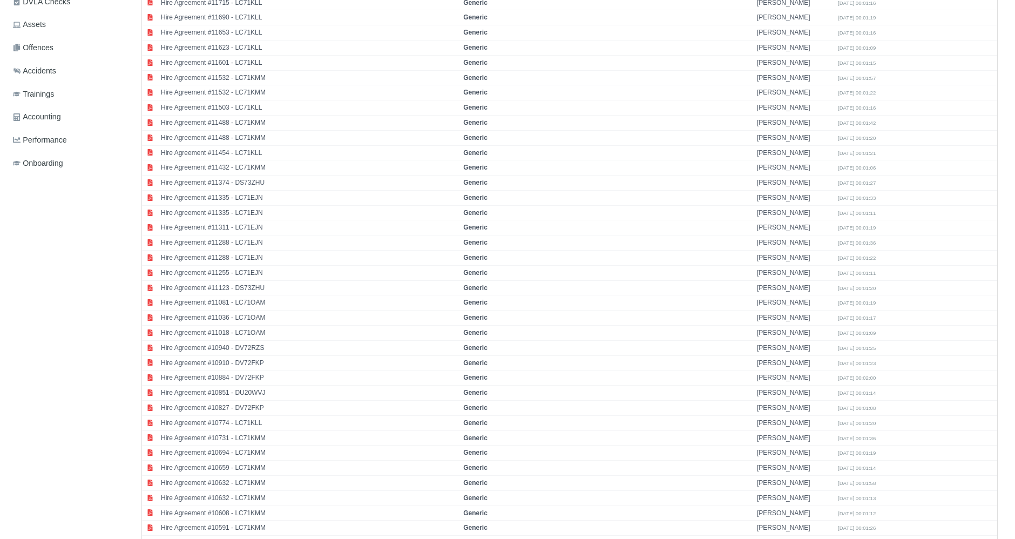
scroll to position [0, 0]
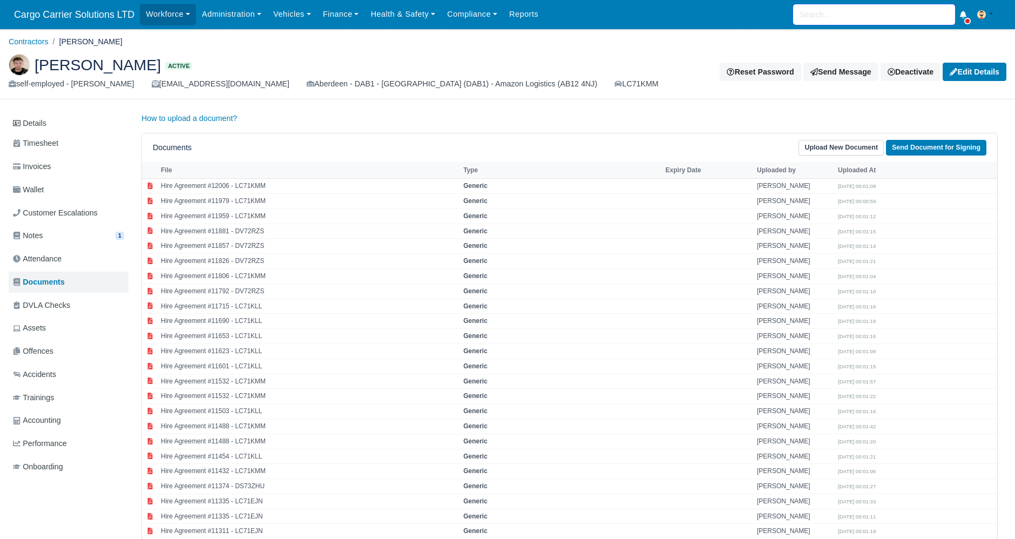
click at [818, 5] on input "search" at bounding box center [874, 14] width 162 height 21
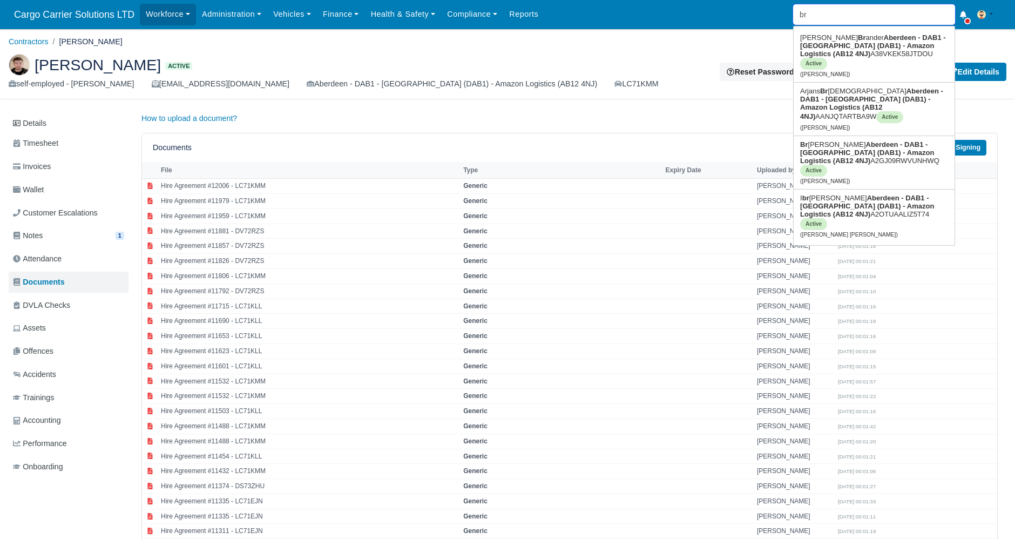
type input "bra"
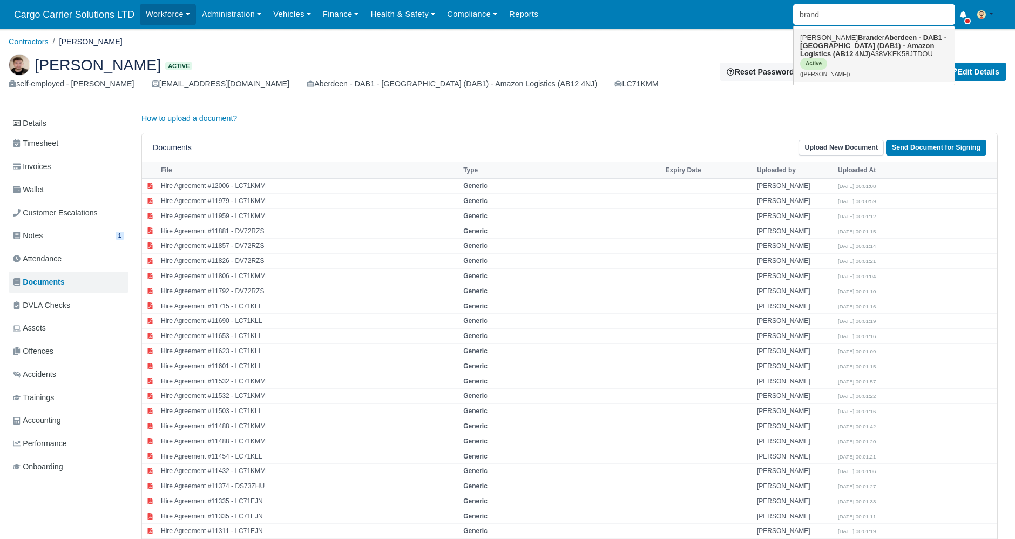
click at [846, 54] on link "Alexander Brand er Aberdeen - DAB1 - Aberdeen (DAB1) - Amazon Logistics (AB12 4…" at bounding box center [874, 55] width 161 height 53
type input "Alexander Brander"
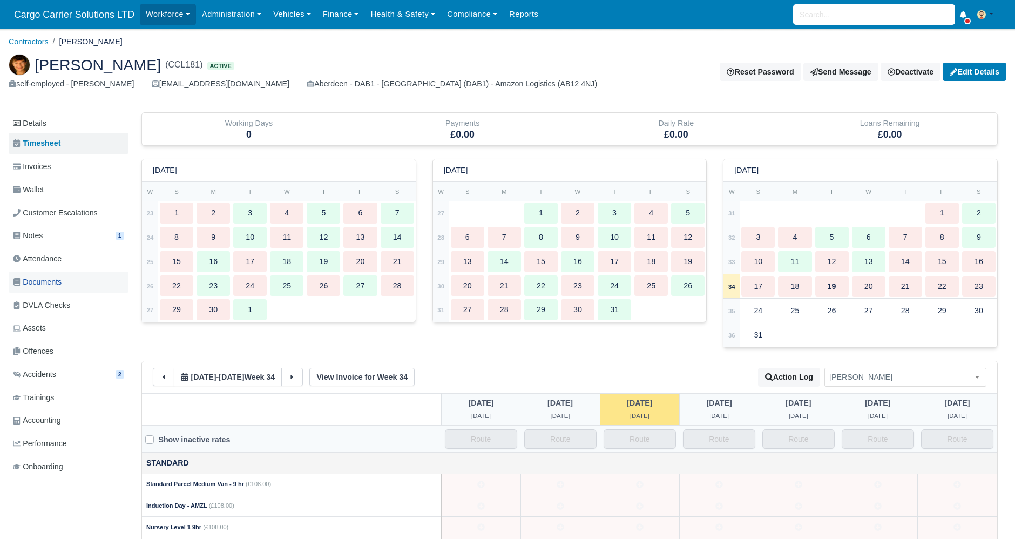
click at [44, 277] on span "Documents" at bounding box center [37, 282] width 49 height 12
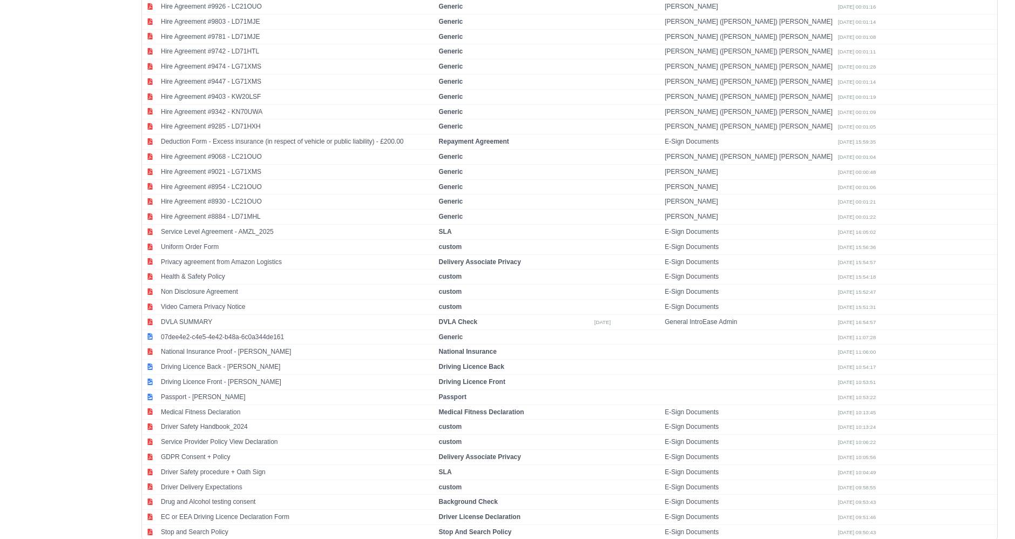
scroll to position [632, 0]
click at [244, 223] on td "Service Level Agreement - AMZL_2025" at bounding box center [297, 230] width 278 height 15
select select "sla"
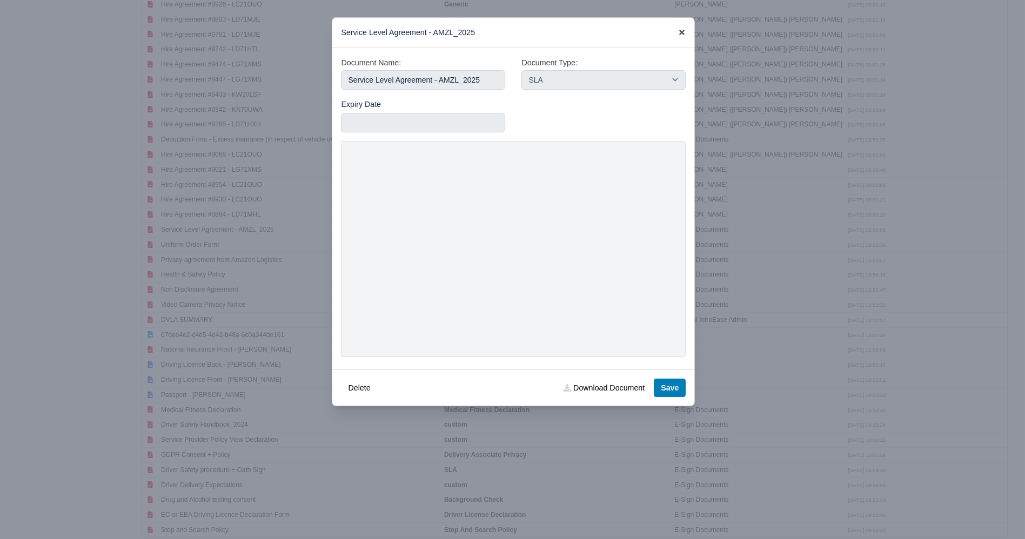
click at [678, 29] on icon at bounding box center [682, 33] width 8 height 8
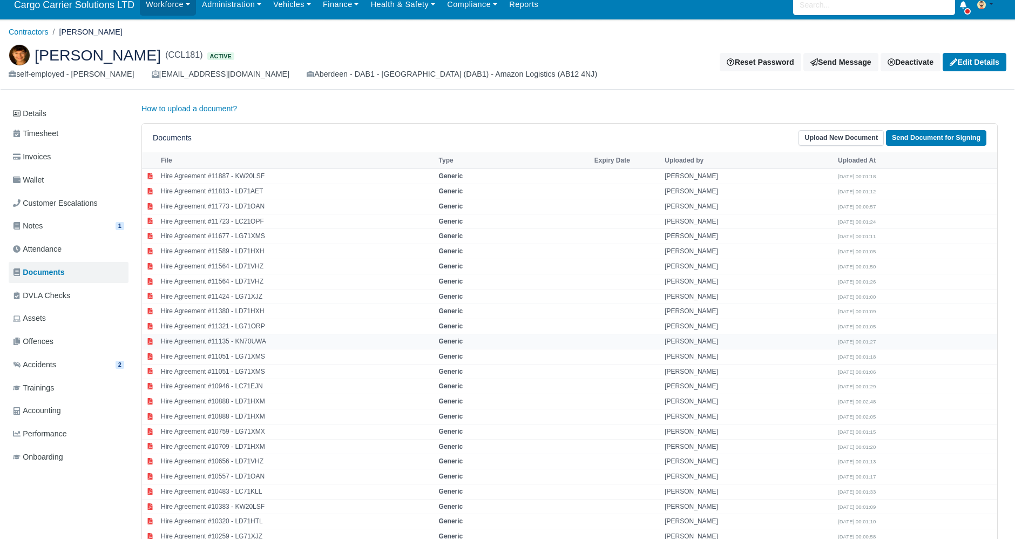
scroll to position [0, 0]
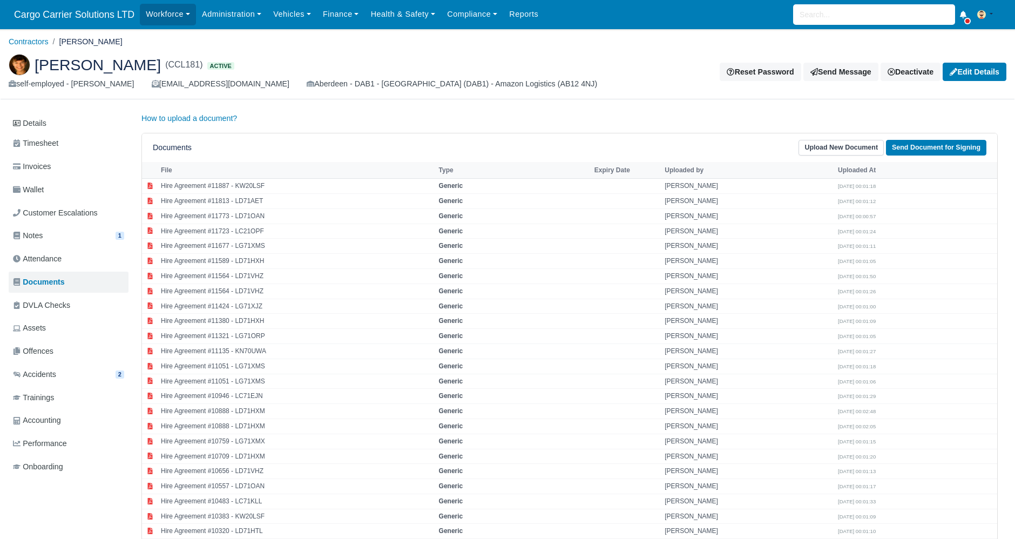
drag, startPoint x: 162, startPoint y: 65, endPoint x: 33, endPoint y: 70, distance: 128.6
click at [33, 70] on h2 "[PERSON_NAME] (CCL181) Active" at bounding box center [307, 65] width 597 height 22
copy span "[PERSON_NAME]"
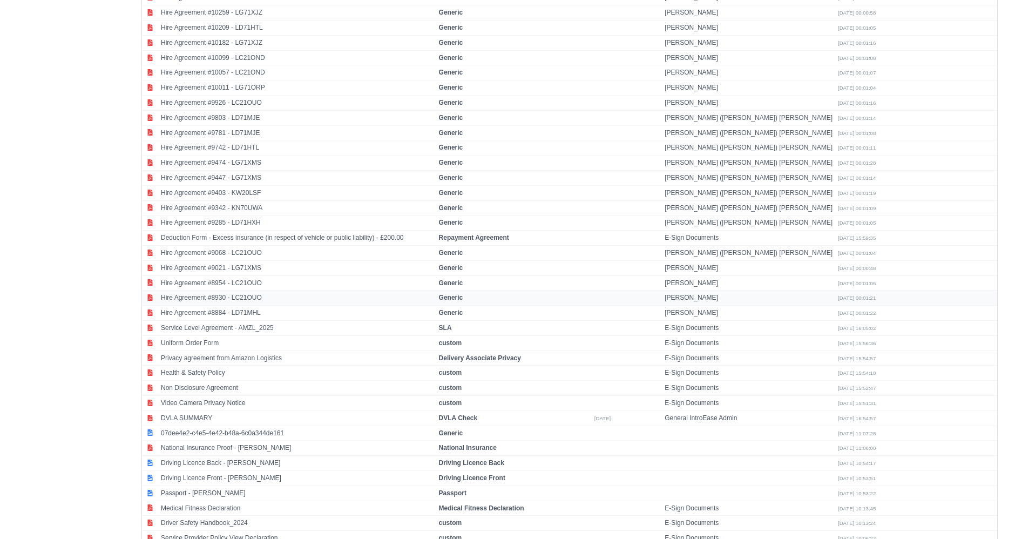
scroll to position [532, 0]
click at [260, 327] on td "Service Level Agreement - AMZL_2025" at bounding box center [297, 329] width 278 height 15
select select "sla"
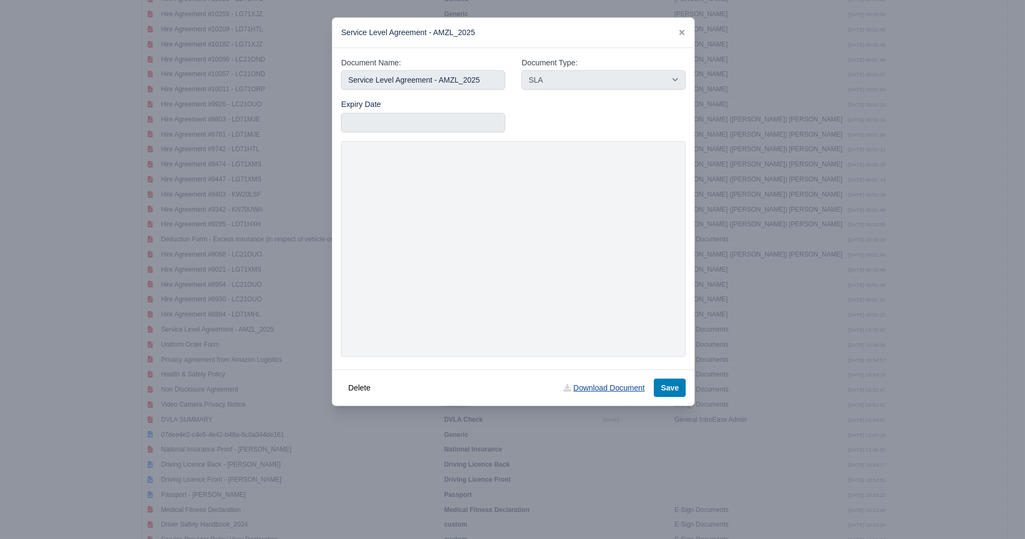
click at [601, 385] on link "Download Document" at bounding box center [603, 388] width 95 height 18
click at [686, 30] on div "Service Level Agreement - AMZL_2025" at bounding box center [513, 33] width 362 height 30
click at [682, 32] on icon at bounding box center [681, 32] width 5 height 5
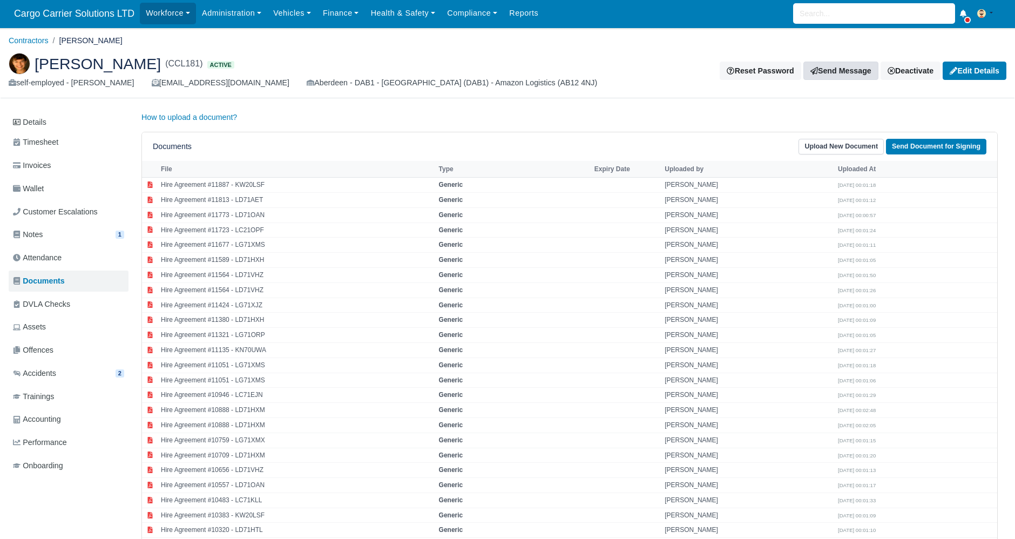
scroll to position [0, 0]
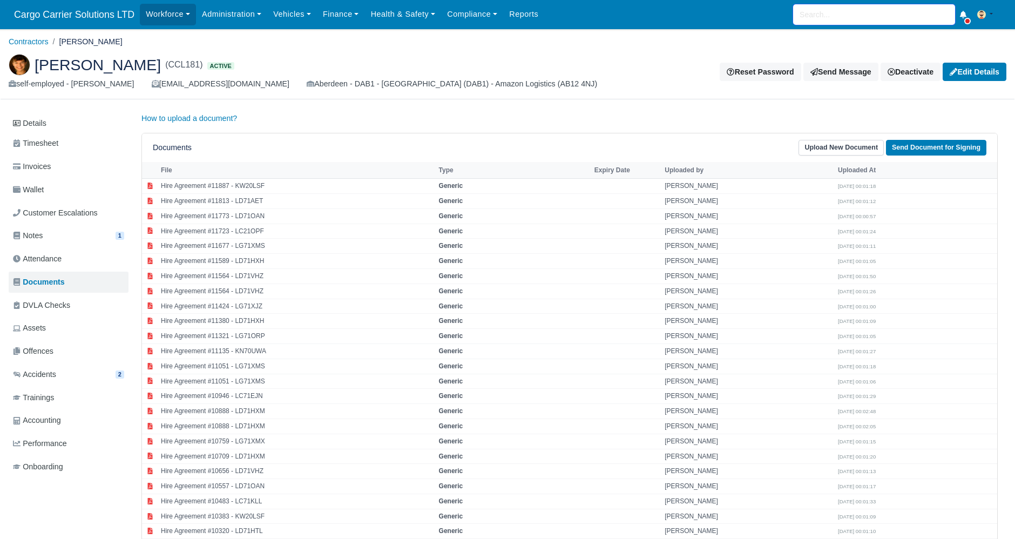
click at [814, 16] on input "search" at bounding box center [874, 14] width 162 height 21
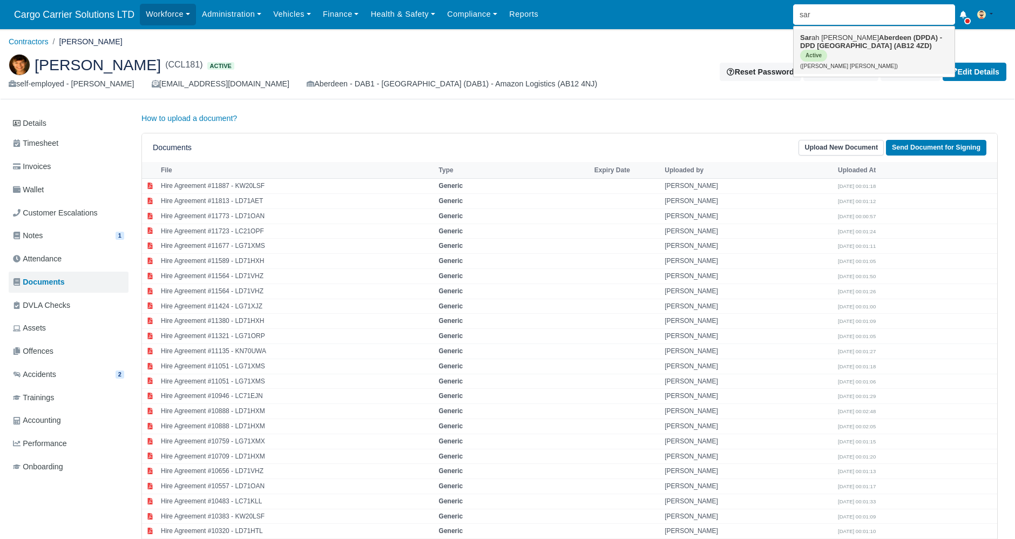
click at [832, 38] on link "Sar ah [PERSON_NAME] Aberdeen (DPDA) - DPD [GEOGRAPHIC_DATA] (AB12 4ZD) Active …" at bounding box center [874, 51] width 161 height 45
type input "[PERSON_NAME] [PERSON_NAME]"
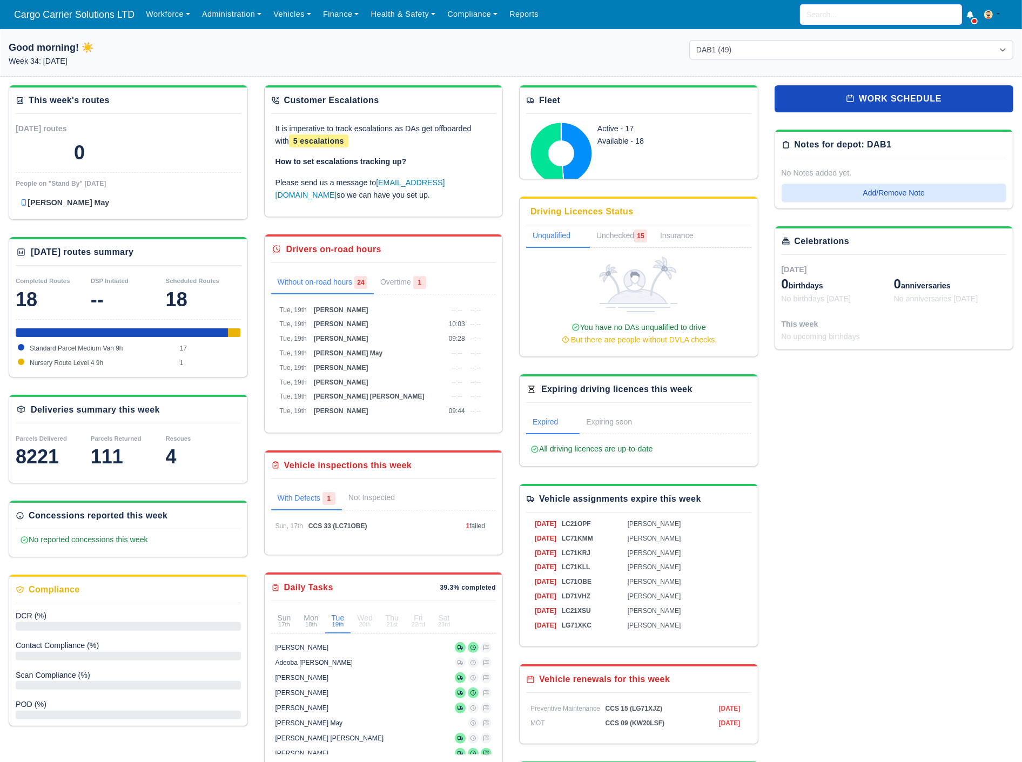
click at [846, 19] on input "search" at bounding box center [881, 14] width 162 height 21
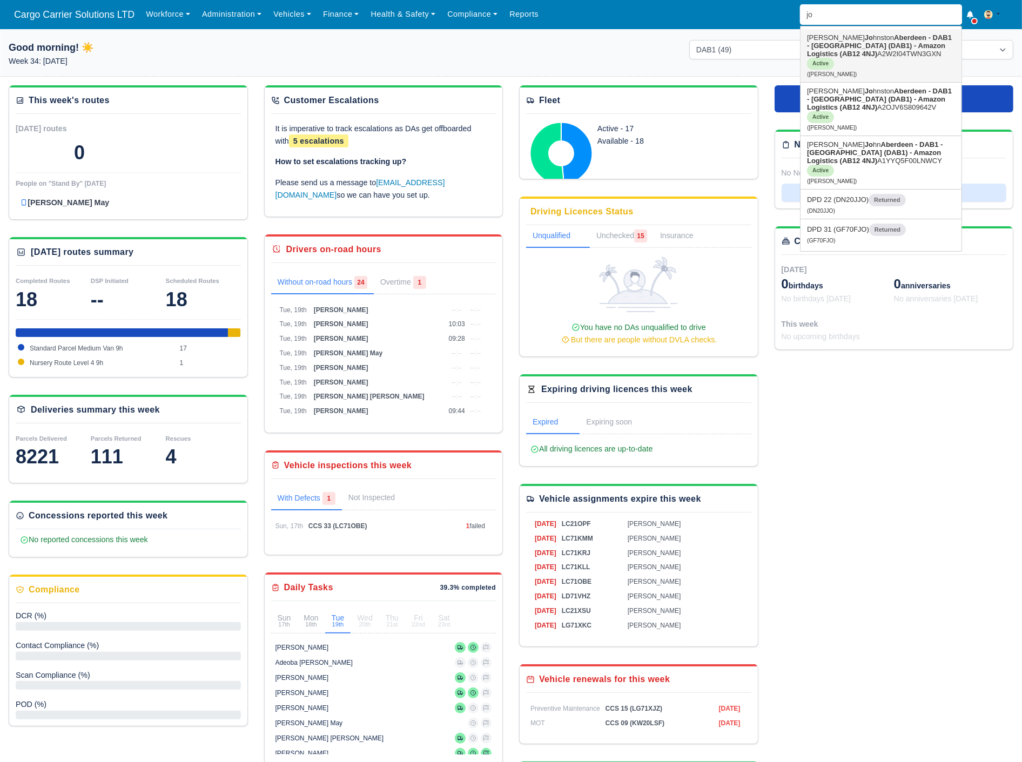
click at [843, 41] on strong "Aberdeen - DAB1 - [GEOGRAPHIC_DATA] (DAB1) - Amazon Logistics (AB12 4NJ)" at bounding box center [879, 45] width 145 height 24
type input "[PERSON_NAME]"
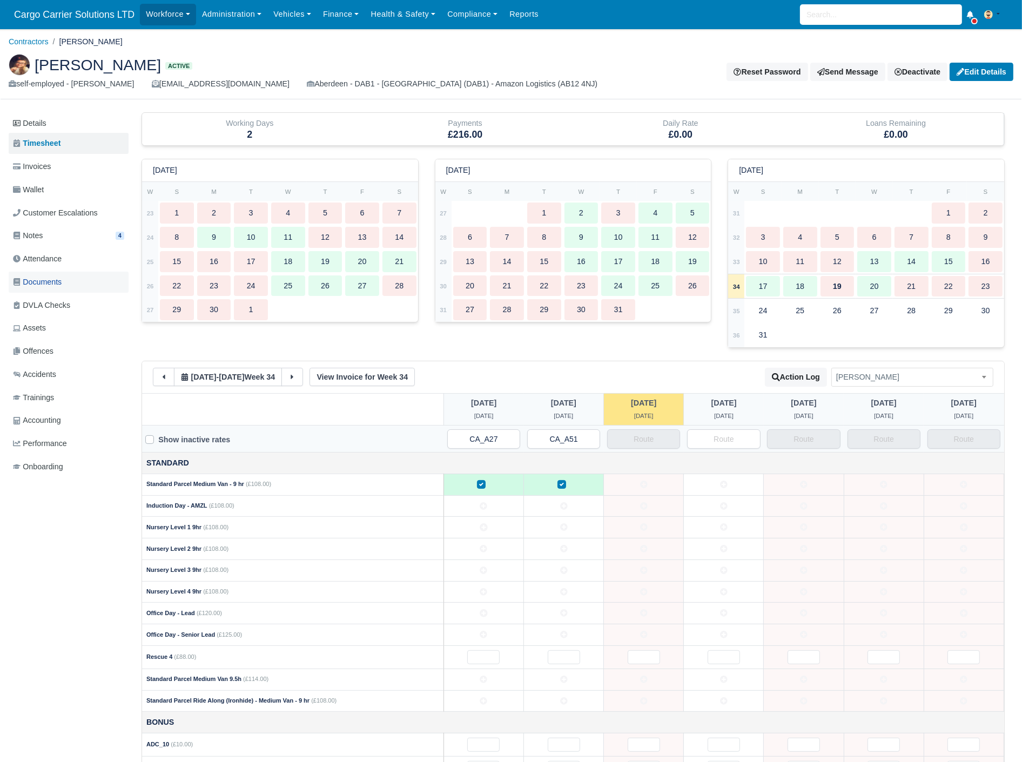
click at [34, 278] on span "Documents" at bounding box center [37, 282] width 49 height 12
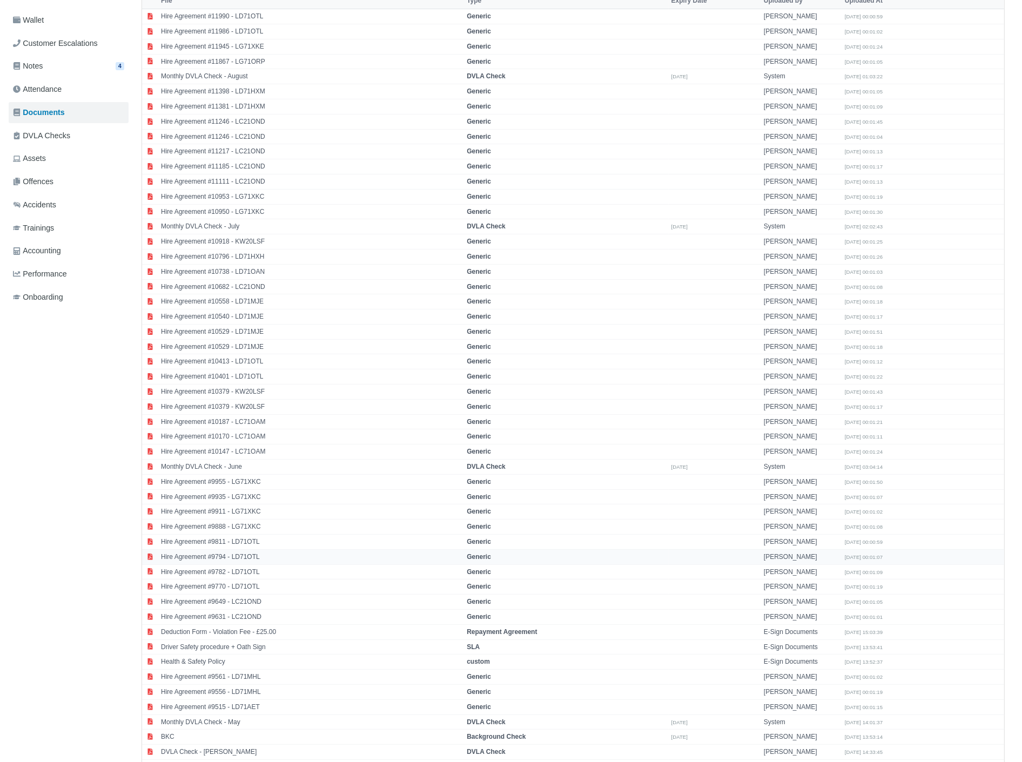
scroll to position [469, 0]
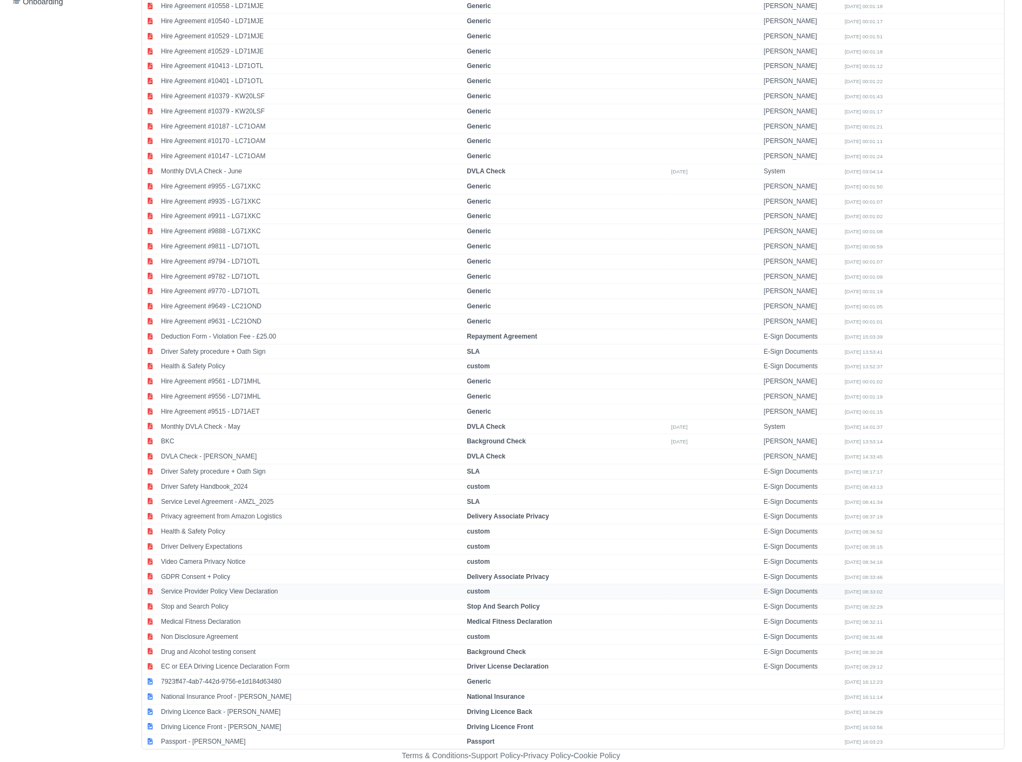
click at [266, 596] on td "Service Provider Policy View Declaration" at bounding box center [311, 591] width 306 height 15
select select "custom"
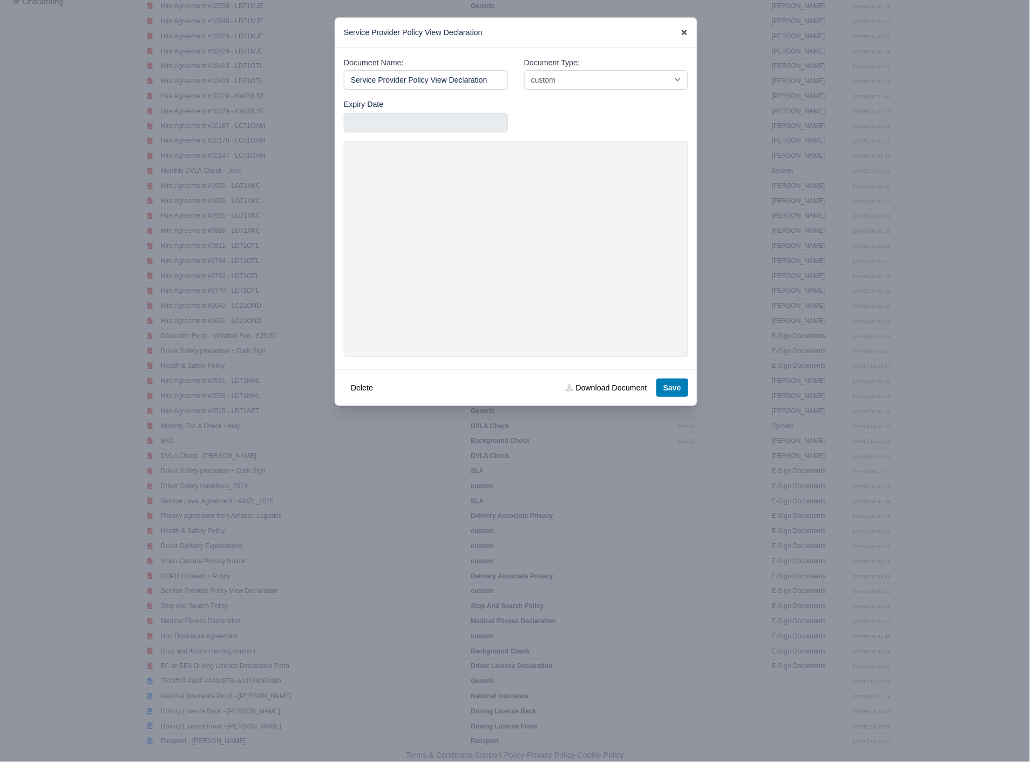
click at [684, 31] on icon at bounding box center [685, 33] width 8 height 8
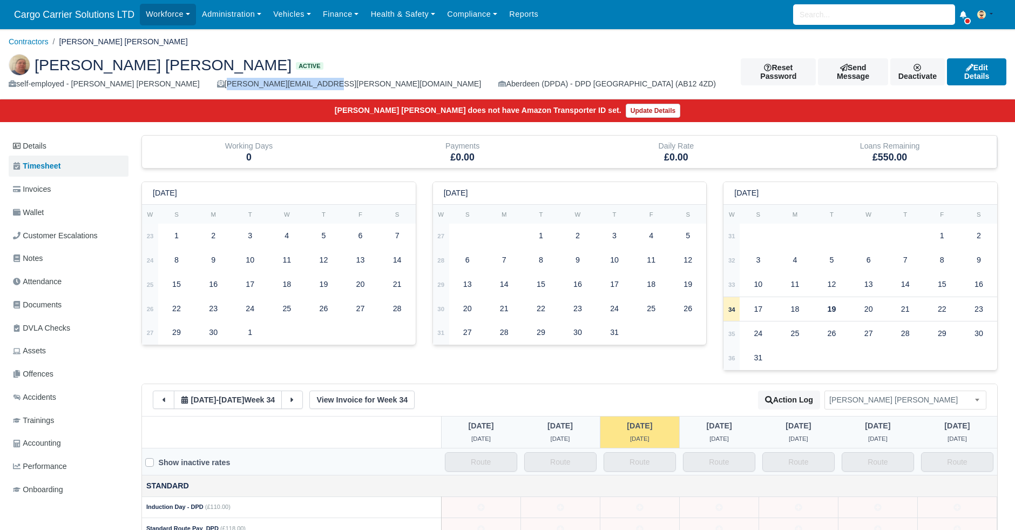
drag, startPoint x: 281, startPoint y: 84, endPoint x: 186, endPoint y: 85, distance: 94.5
click at [186, 85] on div "self-employed - Sarah Elizabeth Harkness harkness.sarah@gmail.com Aberdeen (DPD…" at bounding box center [367, 84] width 716 height 12
copy div "harkness.sarah@gmail.com"
click at [870, 15] on input "search" at bounding box center [874, 14] width 162 height 21
click at [217, 78] on div "harkness.sarah@gmail.com" at bounding box center [349, 84] width 265 height 12
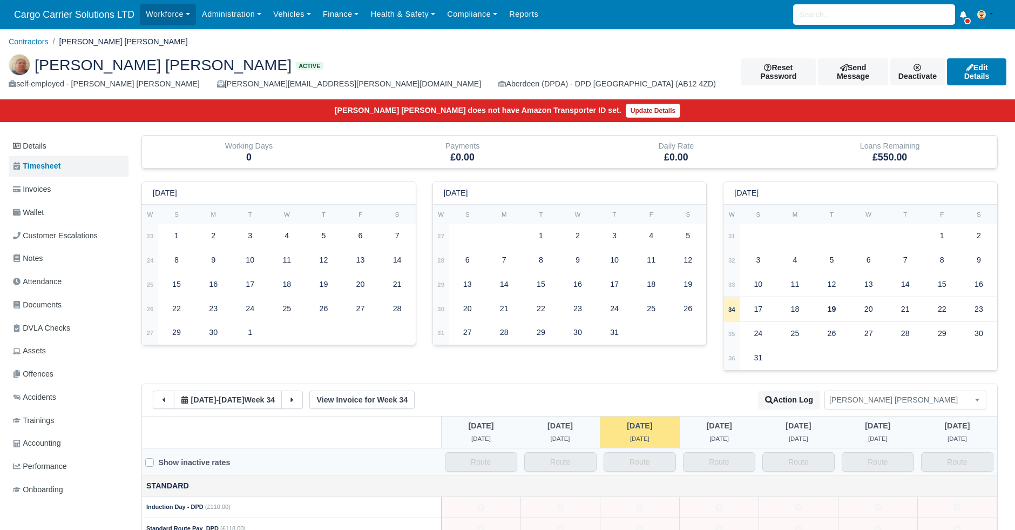
click at [217, 84] on div "harkness.sarah@gmail.com" at bounding box center [349, 84] width 265 height 12
copy div "harkness.sarah@gmail.com"
click at [838, 20] on input "search" at bounding box center [874, 14] width 162 height 21
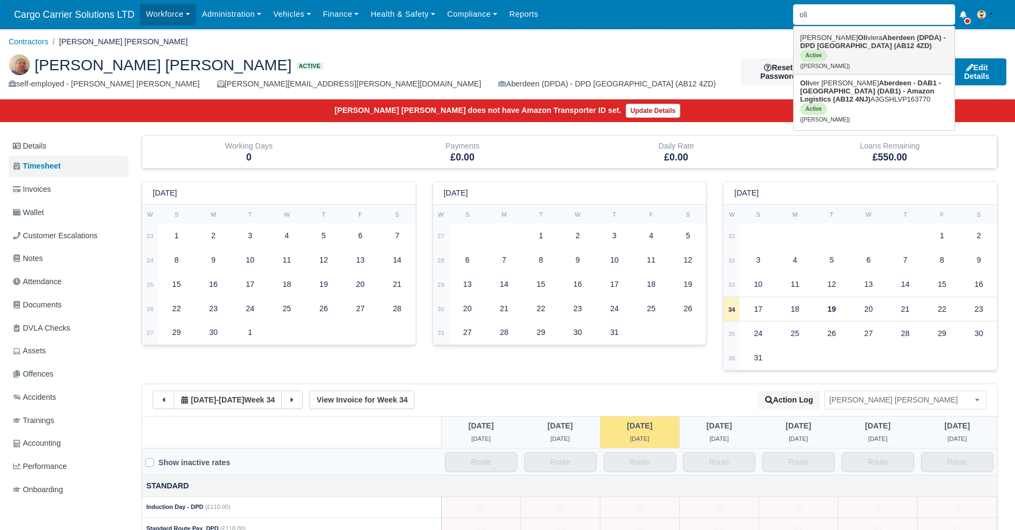
click at [834, 47] on strong "Aberdeen (DPDA) - DPD Aberdeen (AB12 4ZD)" at bounding box center [872, 41] width 145 height 16
type input "Matheus Oliviera"
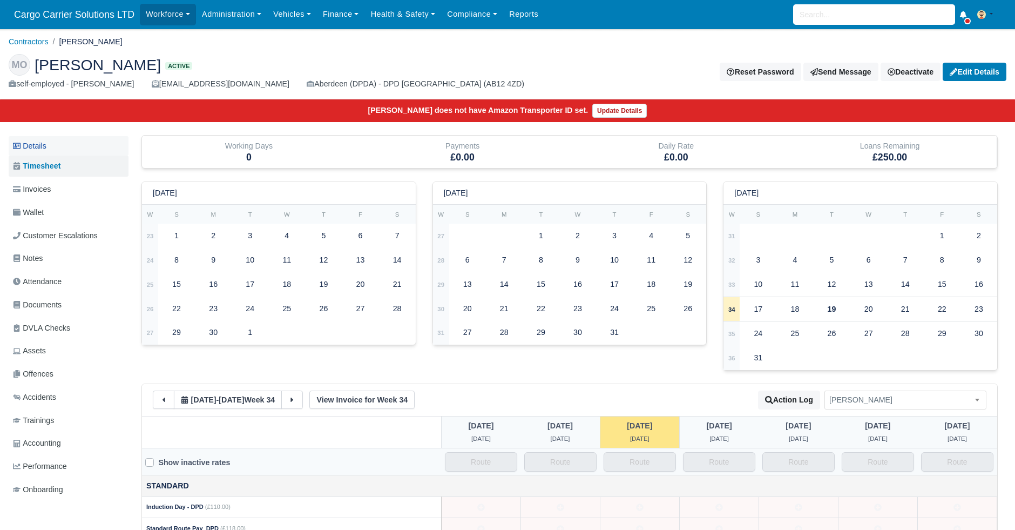
click at [44, 146] on link "Details" at bounding box center [69, 146] width 120 height 20
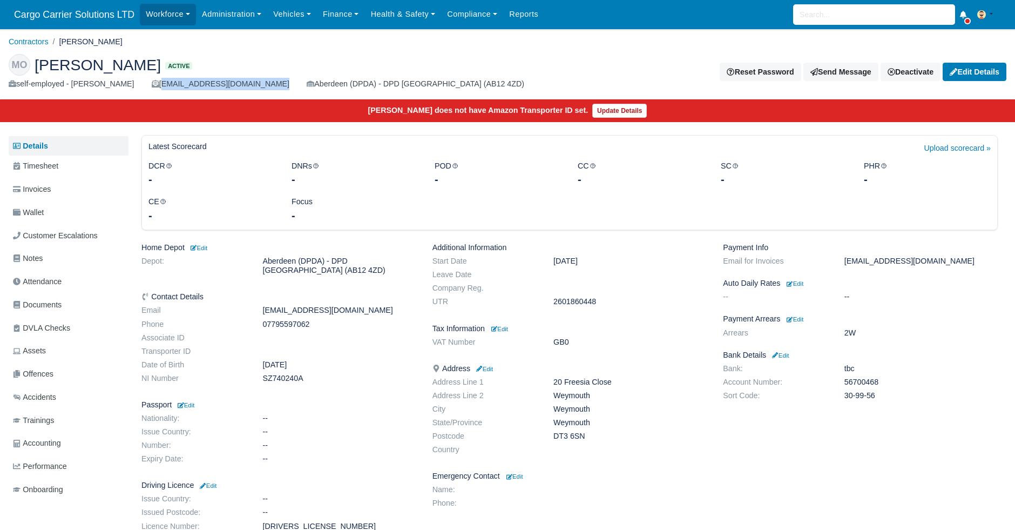
drag, startPoint x: 249, startPoint y: 84, endPoint x: 160, endPoint y: 84, distance: 88.6
click at [160, 84] on div "self-employed - Matheus Oliviera Oliveirasmat@gmail.com Aberdeen (DPDA) - DPD A…" at bounding box center [271, 84] width 524 height 12
copy div "Oliveirasmat@gmail.com"
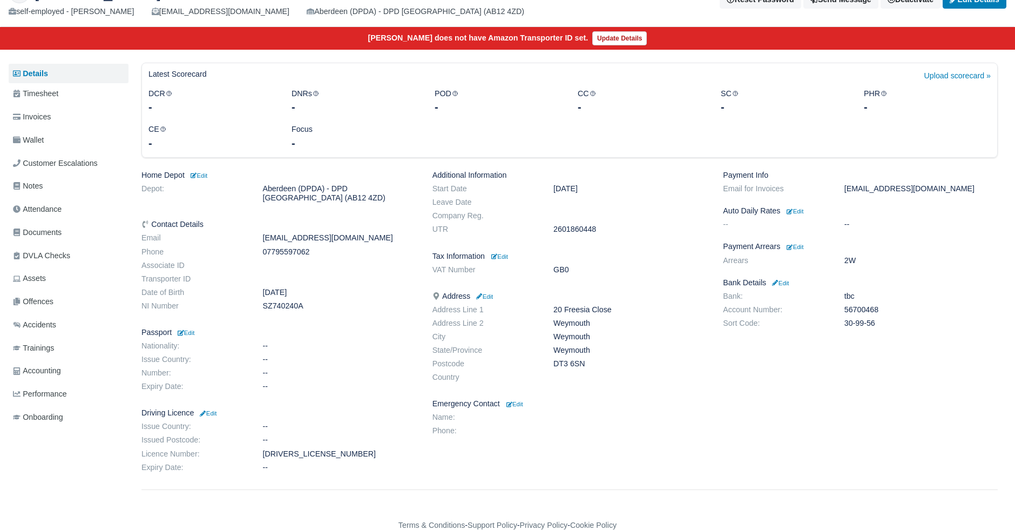
click at [279, 306] on dd "SZ740240A" at bounding box center [339, 305] width 170 height 9
copy dd "SZ740240A"
click at [233, 126] on div "CE -" at bounding box center [211, 137] width 143 height 28
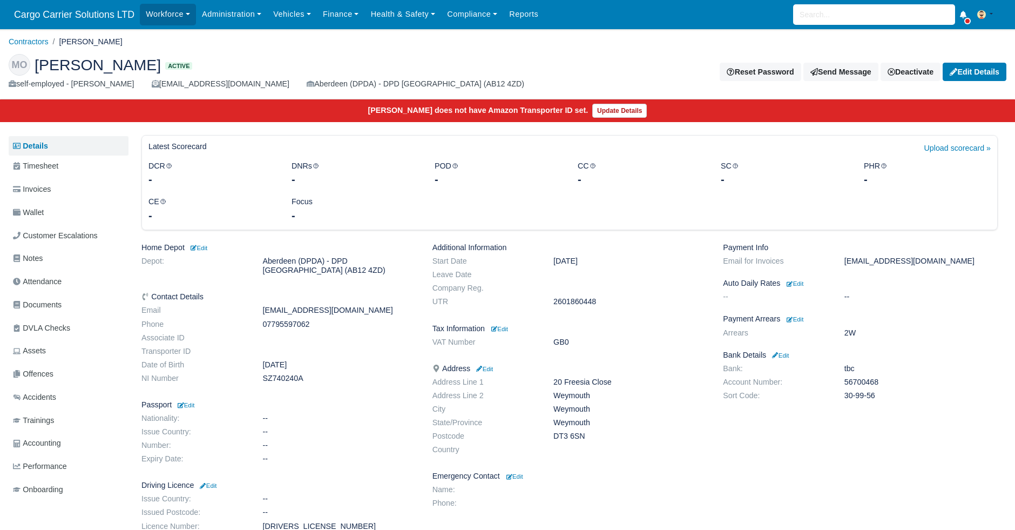
scroll to position [0, 0]
click at [852, 9] on input "search" at bounding box center [874, 14] width 162 height 21
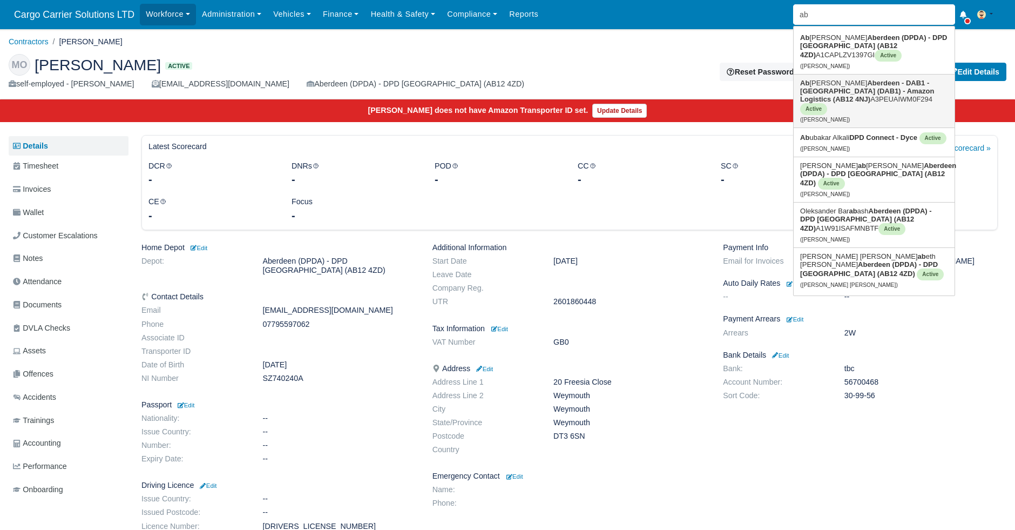
click at [857, 93] on strong "Aberdeen - DAB1 - [GEOGRAPHIC_DATA] (DAB1) - Amazon Logistics (AB12 4NJ)" at bounding box center [867, 91] width 134 height 24
type input "Abhishek Bhushan"
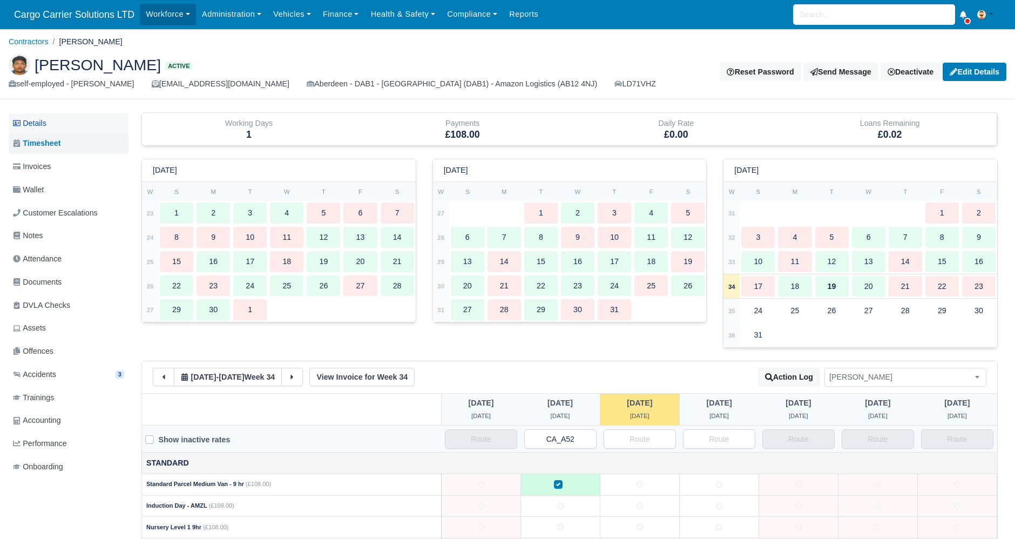
click at [31, 119] on link "Details" at bounding box center [69, 123] width 120 height 20
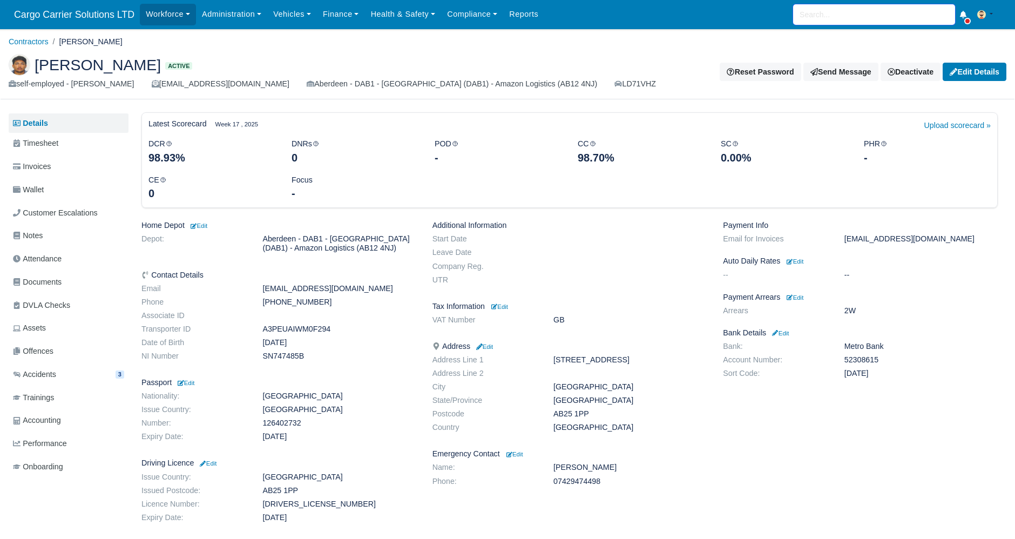
click at [846, 12] on input "search" at bounding box center [874, 14] width 162 height 21
click at [844, 15] on input "search" at bounding box center [874, 14] width 162 height 21
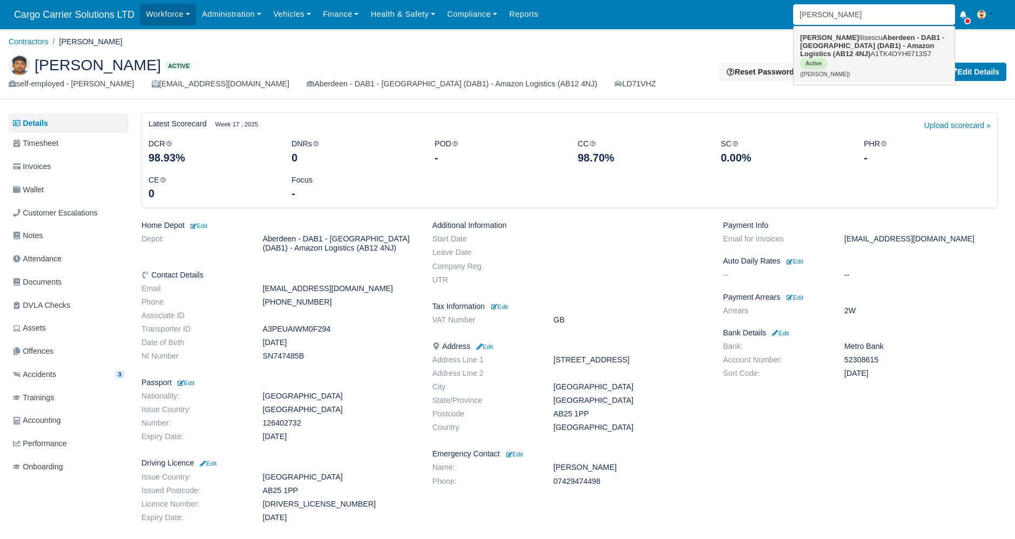
click at [830, 41] on strong "Aberdeen - DAB1 - [GEOGRAPHIC_DATA] (DAB1) - Amazon Logistics (AB12 4NJ)" at bounding box center [872, 45] width 144 height 24
type input "[PERSON_NAME]"
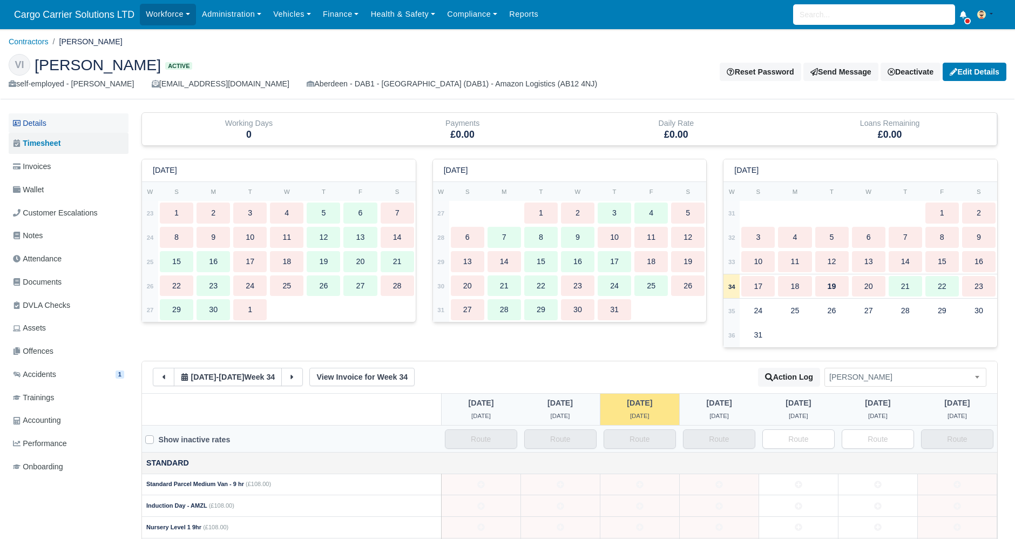
click at [35, 118] on link "Details" at bounding box center [69, 123] width 120 height 20
